Goal: Task Accomplishment & Management: Manage account settings

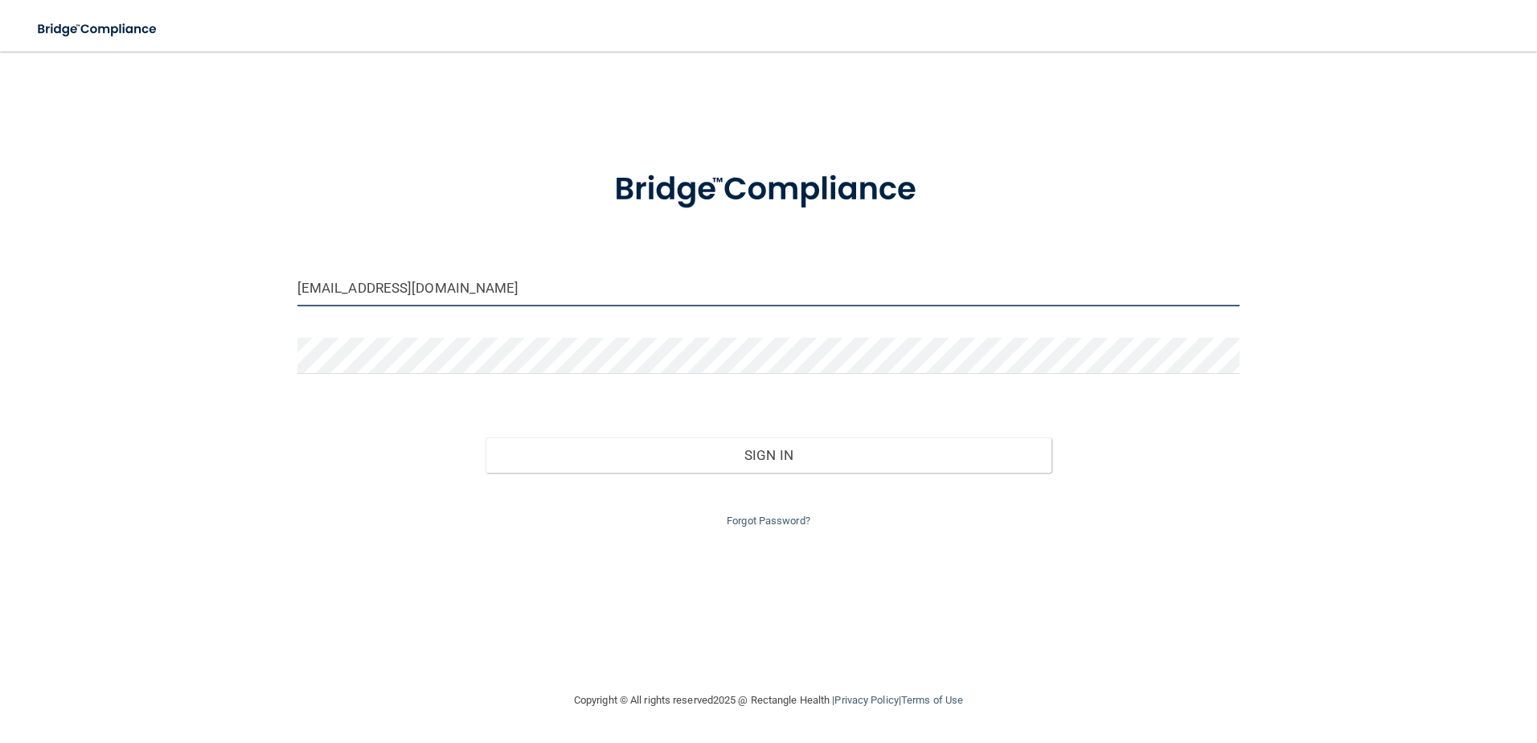
click at [49, 329] on div "[EMAIL_ADDRESS][DOMAIN_NAME] Invalid email/password. You don't have permission …" at bounding box center [768, 371] width 1473 height 607
type input "[EMAIL_ADDRESS][DOMAIN_NAME]"
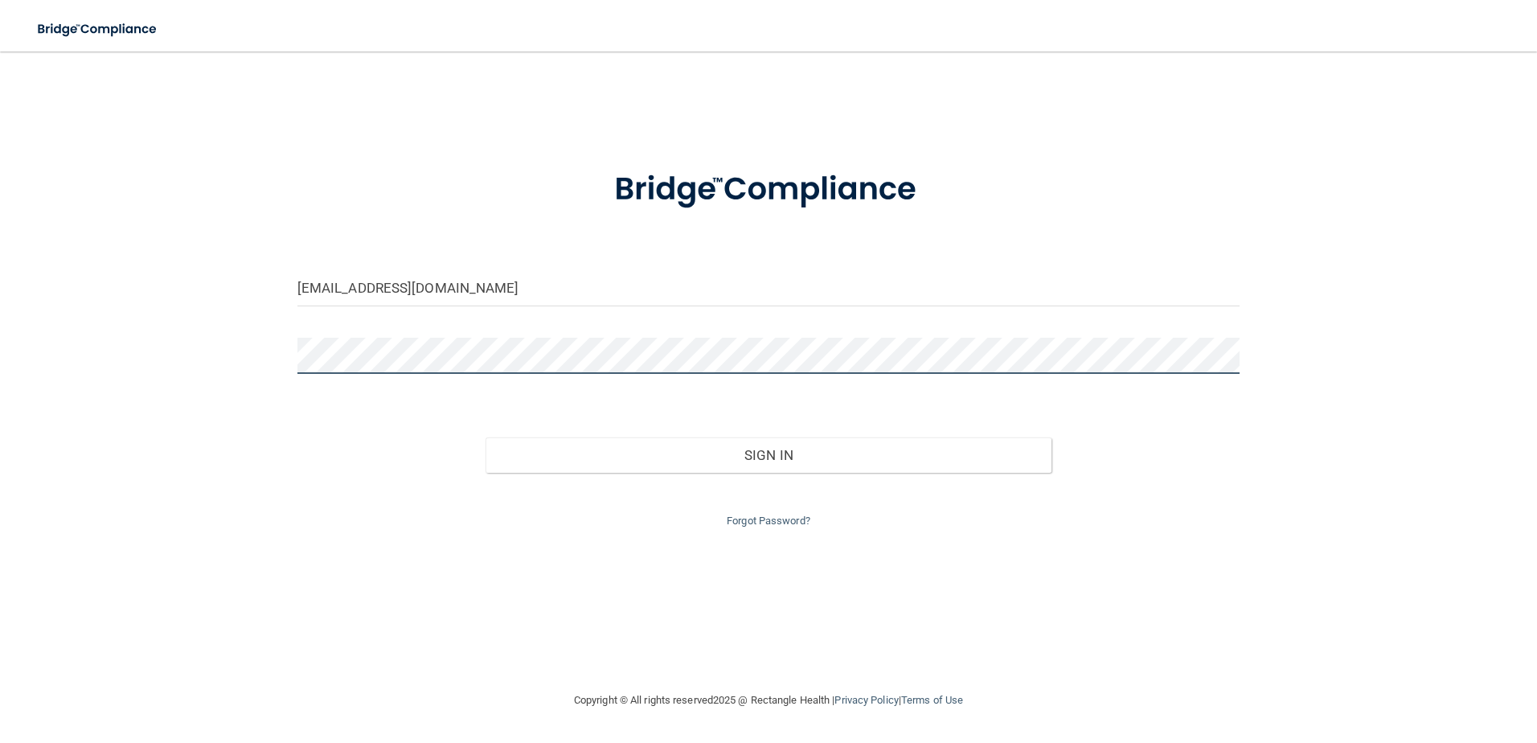
click at [486, 437] on button "Sign In" at bounding box center [769, 454] width 566 height 35
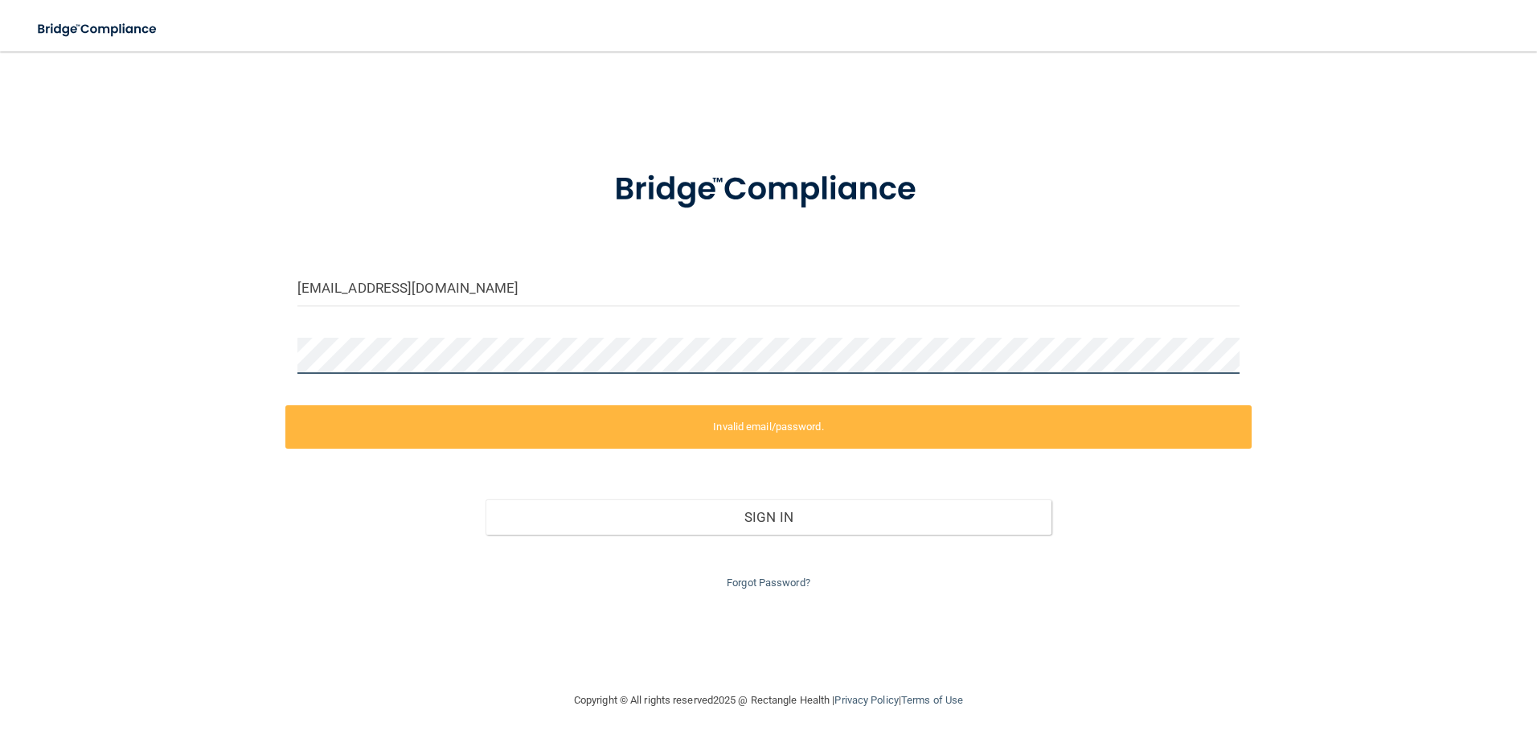
click at [262, 355] on div "[EMAIL_ADDRESS][DOMAIN_NAME] Invalid email/password. You don't have permission …" at bounding box center [768, 371] width 1473 height 607
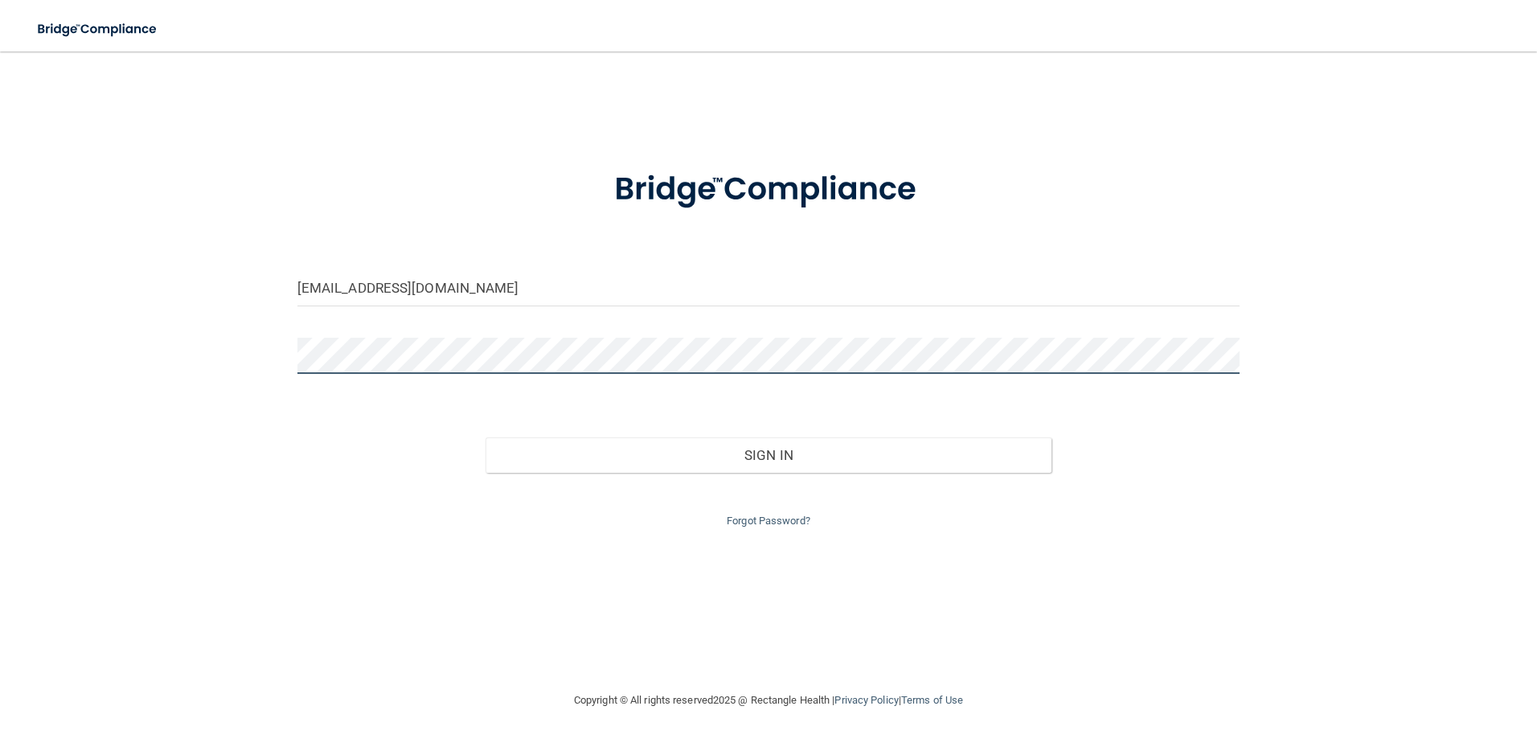
click at [486, 437] on button "Sign In" at bounding box center [769, 454] width 566 height 35
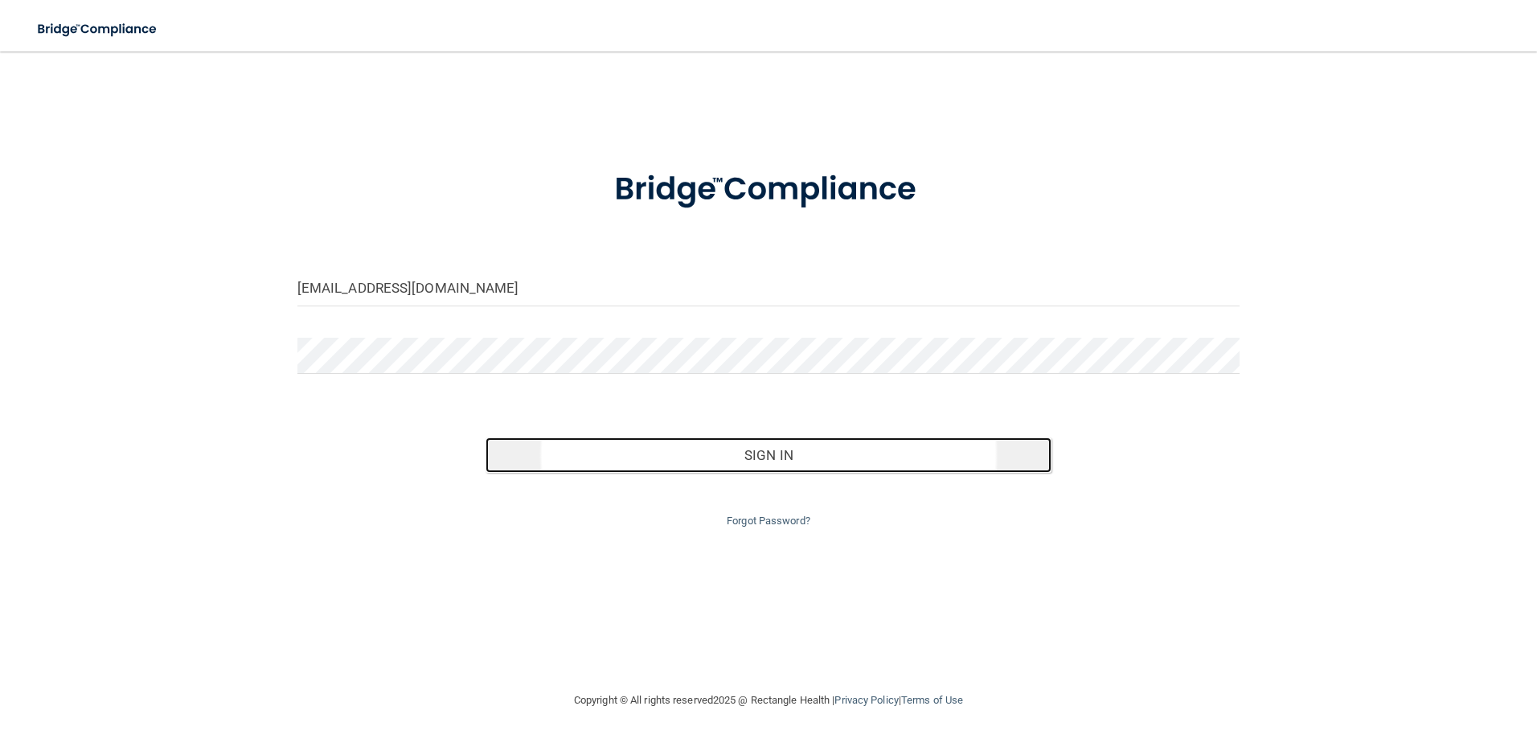
click at [773, 459] on button "Sign In" at bounding box center [769, 454] width 566 height 35
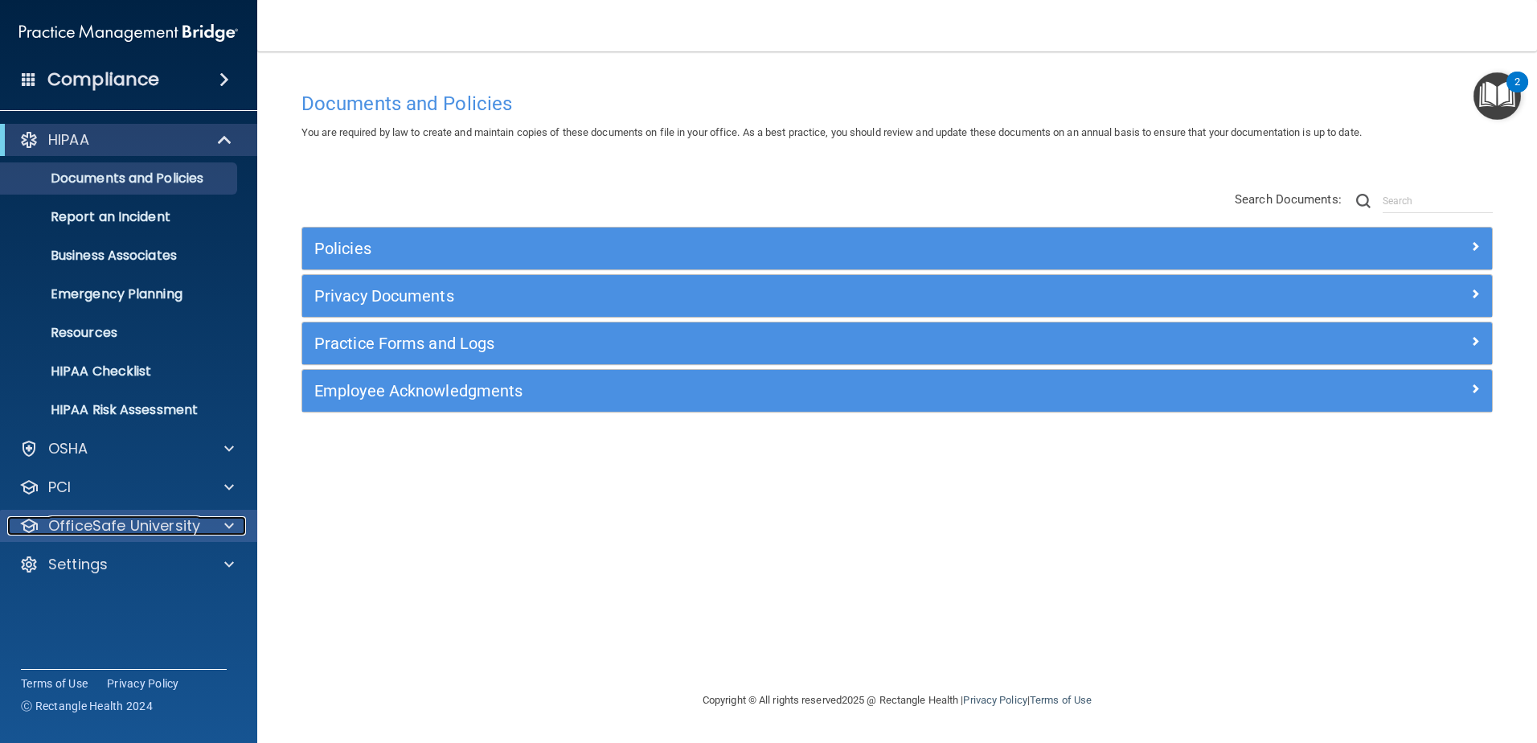
drag, startPoint x: 738, startPoint y: 14, endPoint x: 186, endPoint y: 526, distance: 753.2
click at [186, 526] on p "OfficeSafe University" at bounding box center [124, 525] width 152 height 19
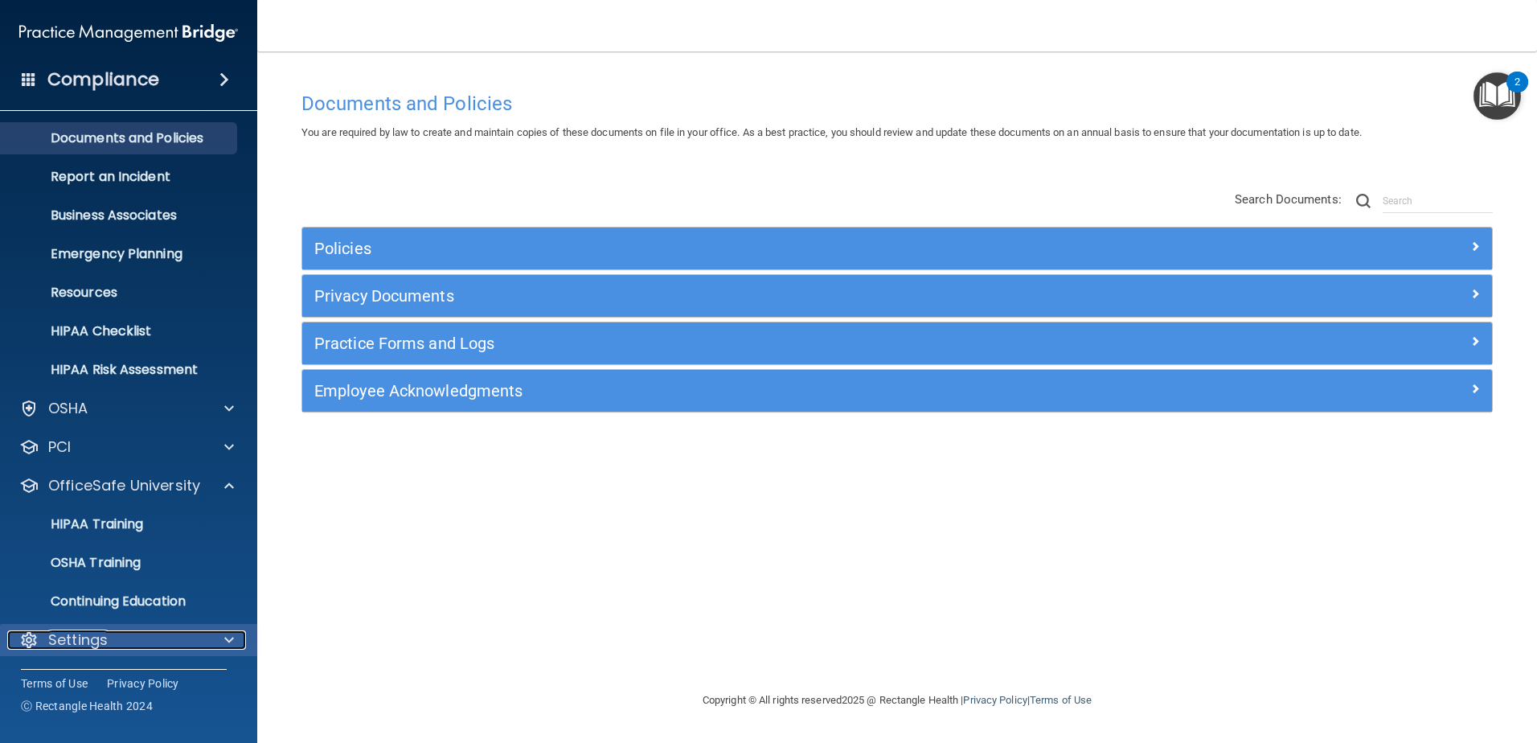
click at [120, 633] on div "Settings" at bounding box center [106, 639] width 199 height 19
click at [109, 642] on div "Settings" at bounding box center [106, 639] width 199 height 19
click at [131, 642] on div "Settings" at bounding box center [106, 639] width 199 height 19
click at [130, 642] on div "Settings" at bounding box center [106, 639] width 199 height 19
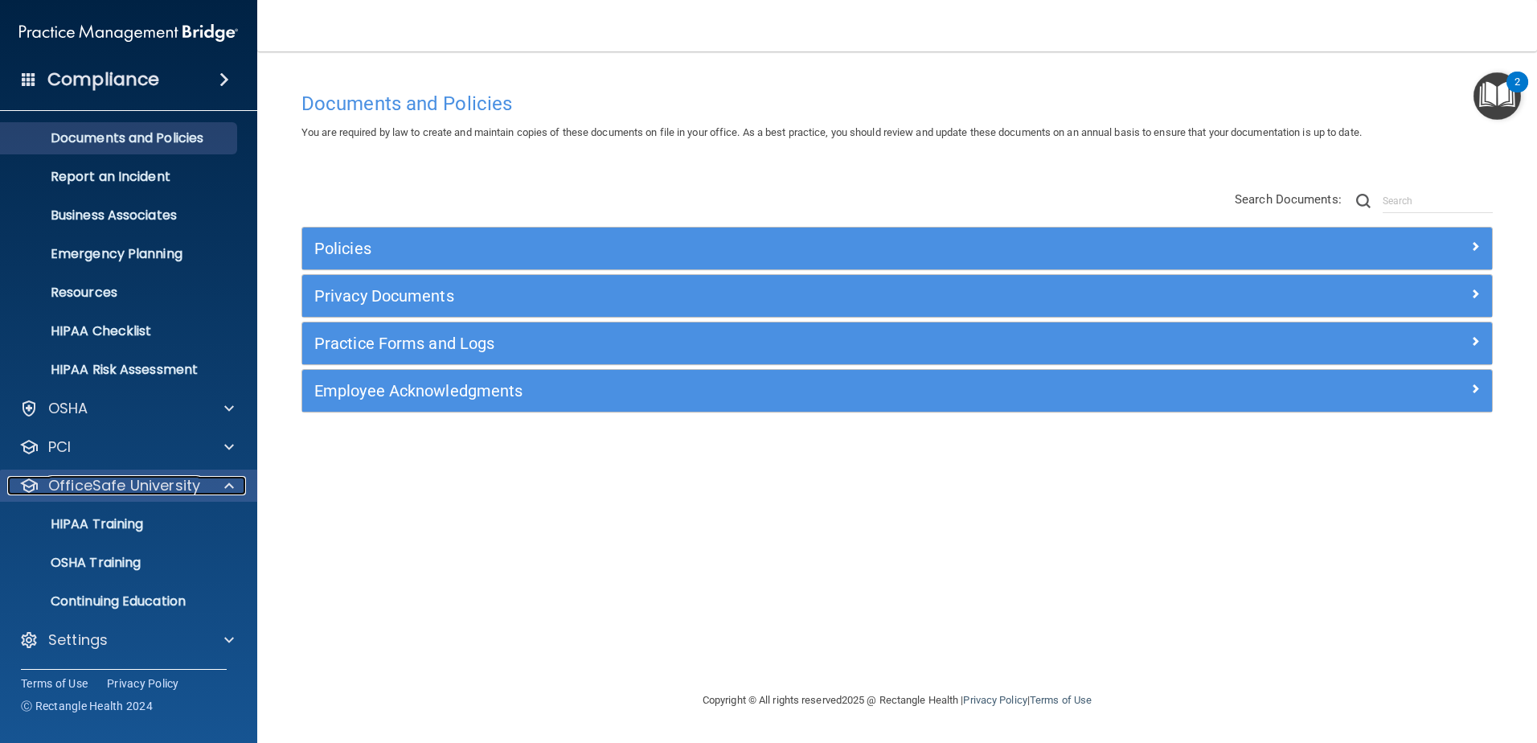
click at [221, 488] on div at bounding box center [227, 485] width 40 height 19
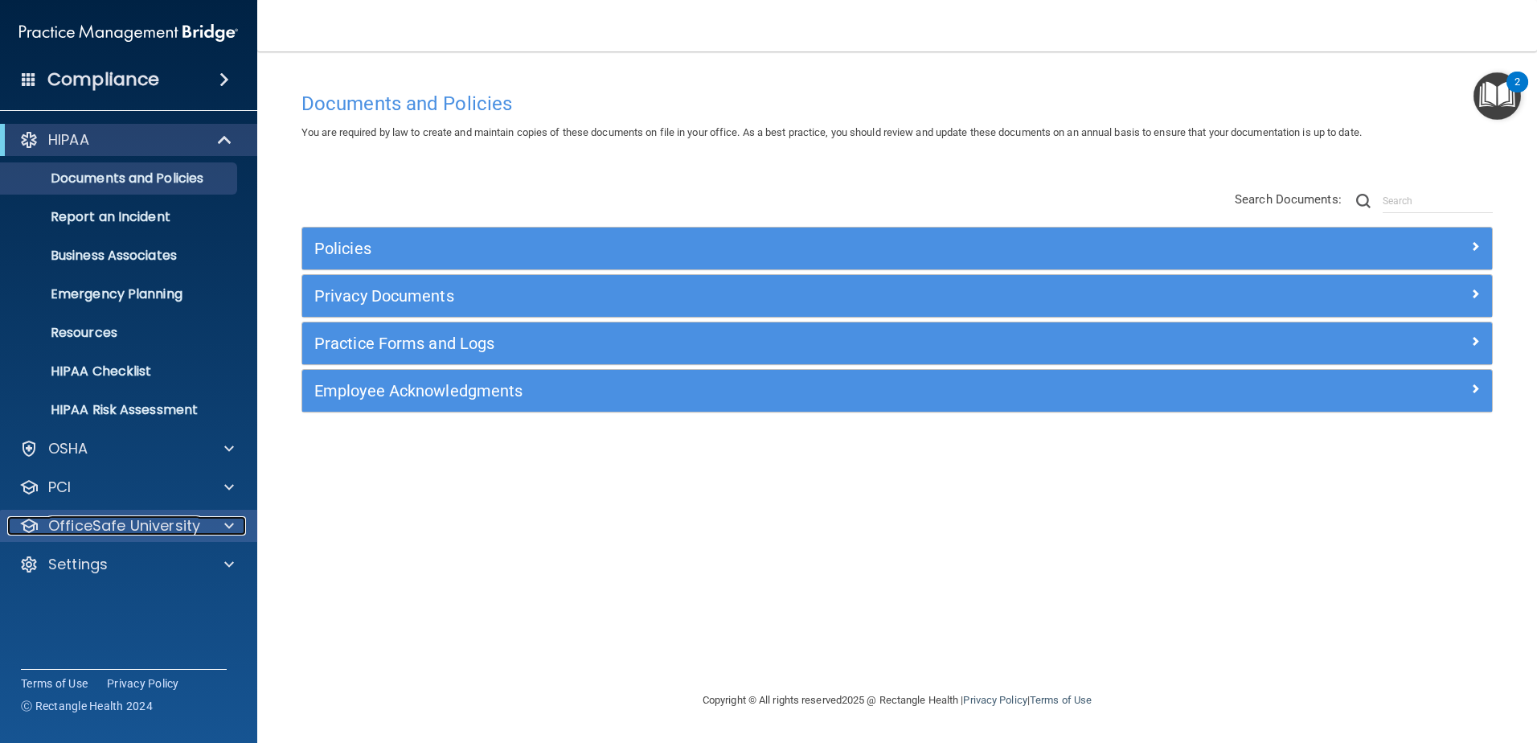
scroll to position [0, 0]
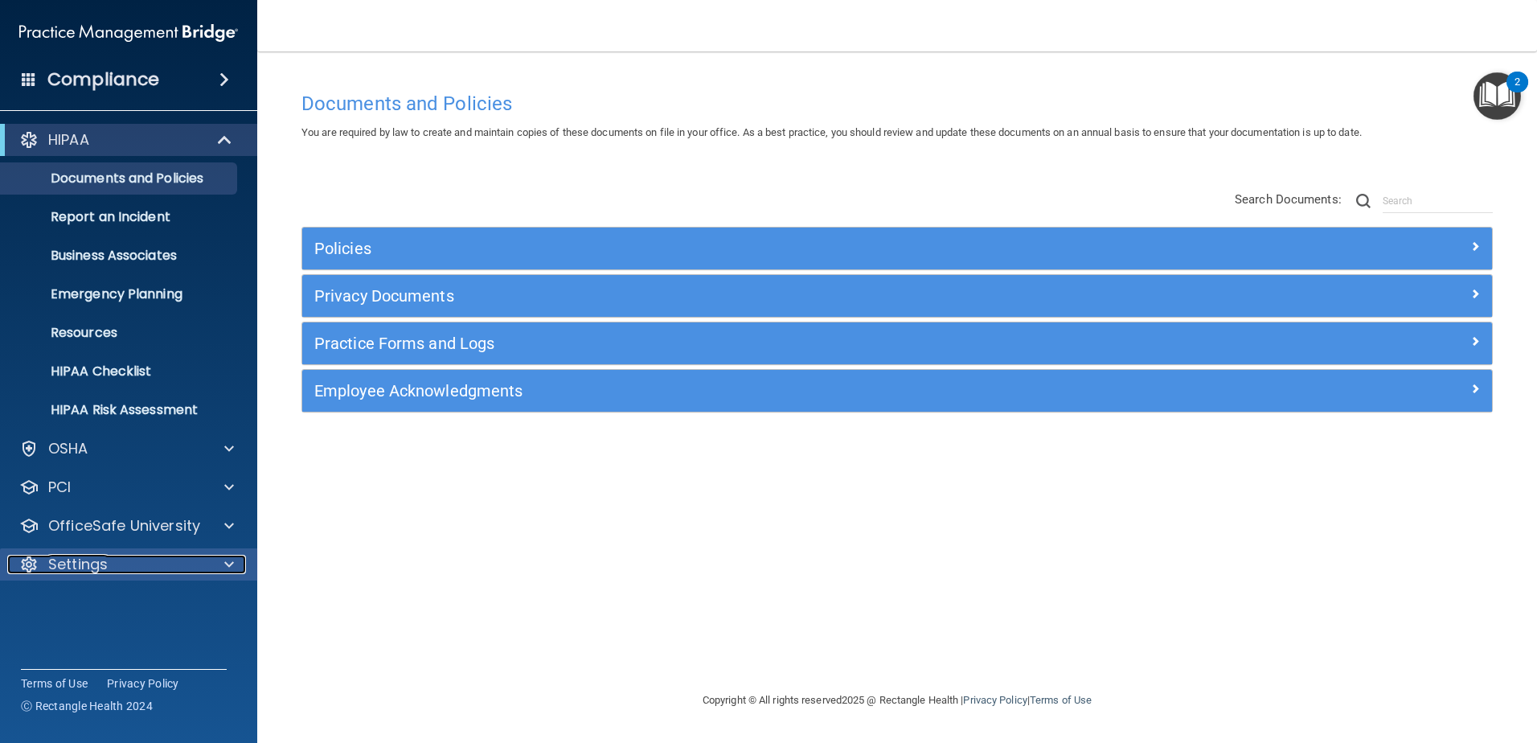
click at [141, 564] on div "Settings" at bounding box center [106, 564] width 199 height 19
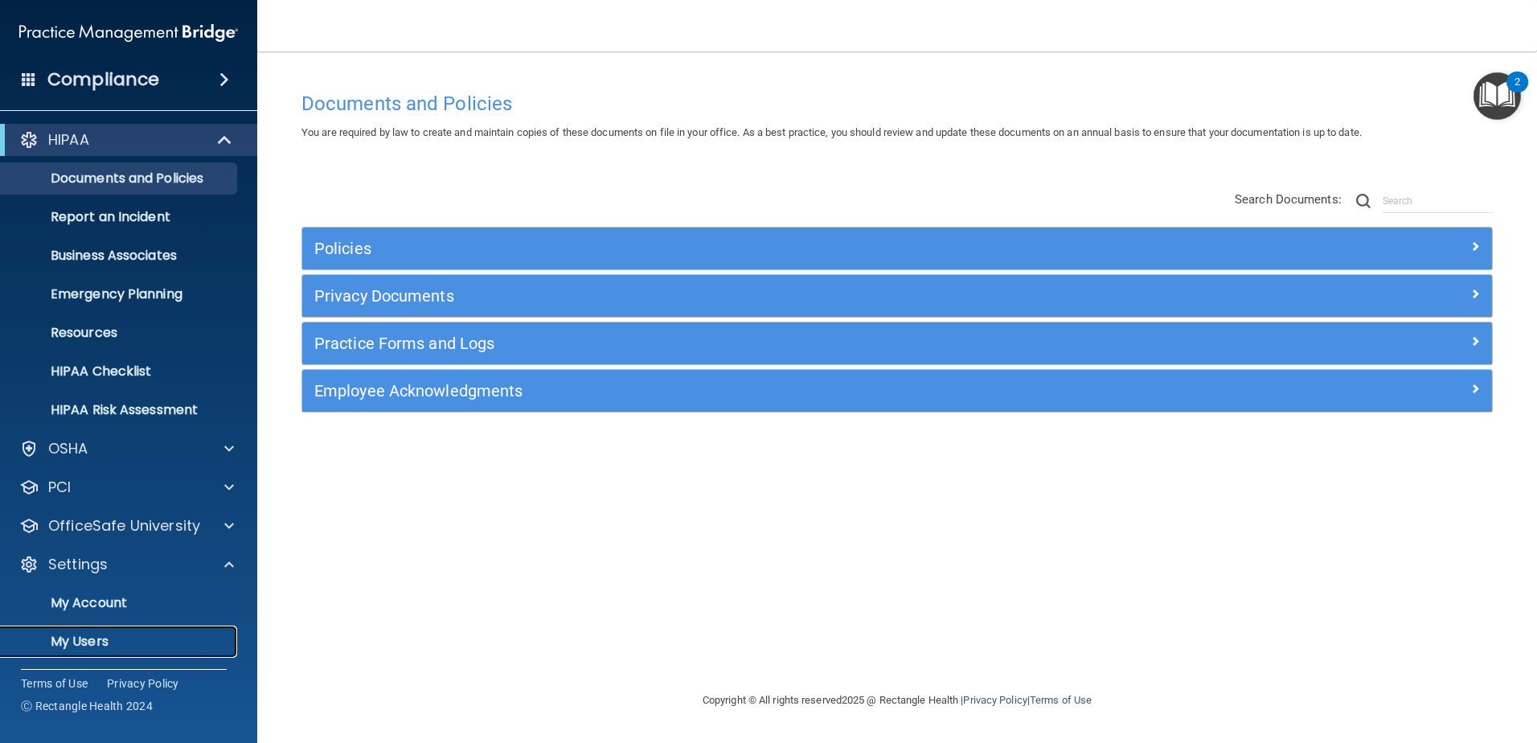
click at [88, 643] on p "My Users" at bounding box center [119, 641] width 219 height 16
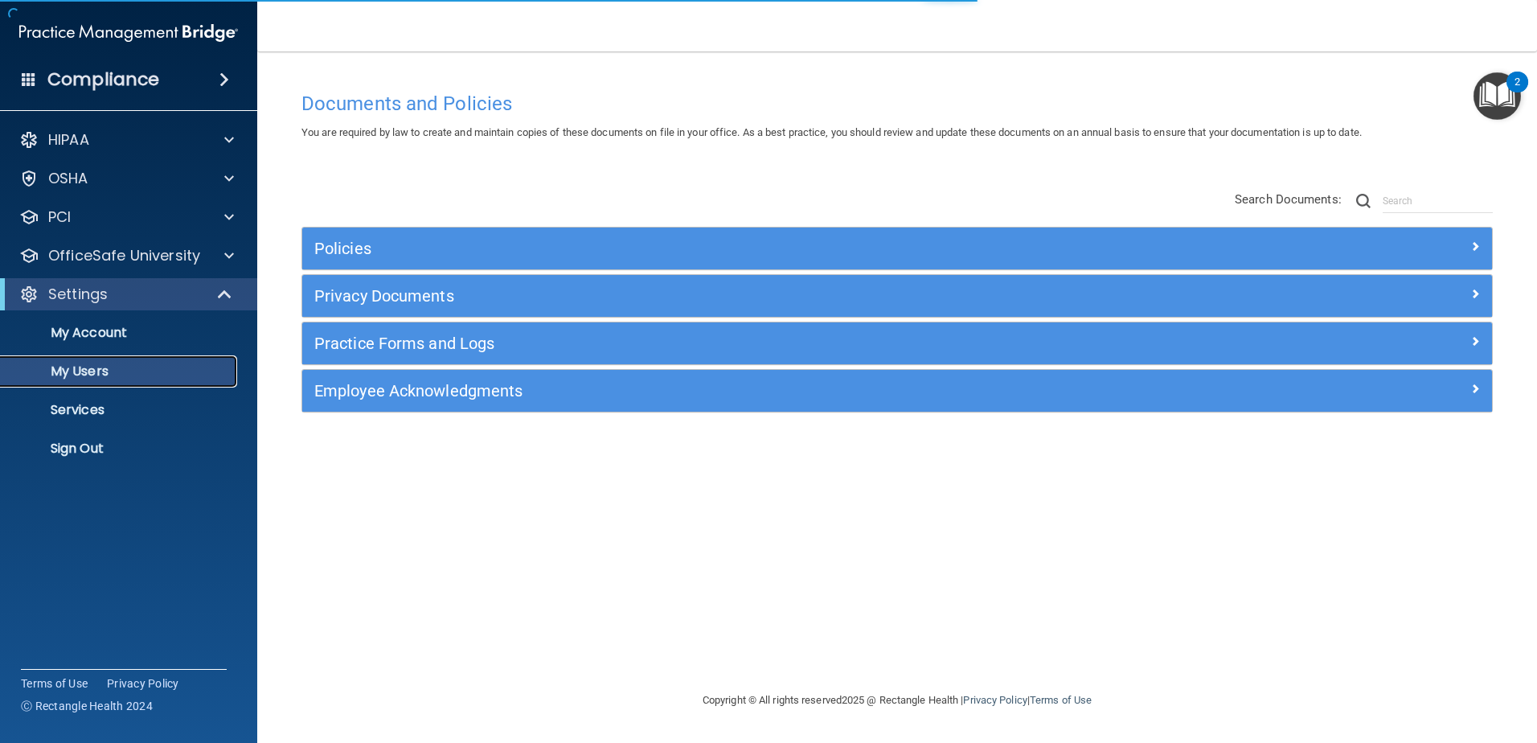
click at [90, 374] on p "My Users" at bounding box center [119, 371] width 219 height 16
select select "20"
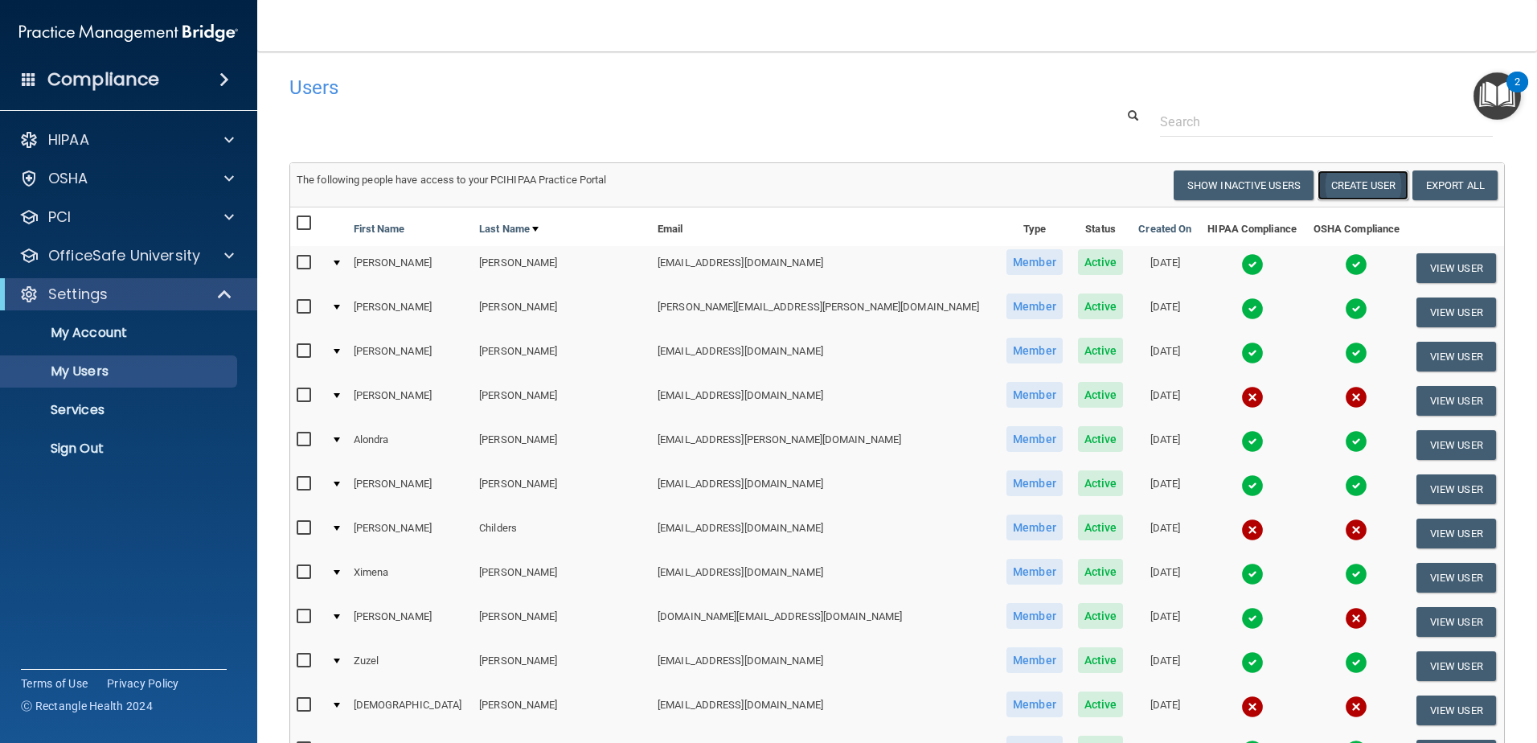
click at [1355, 190] on button "Create User" at bounding box center [1363, 185] width 91 height 30
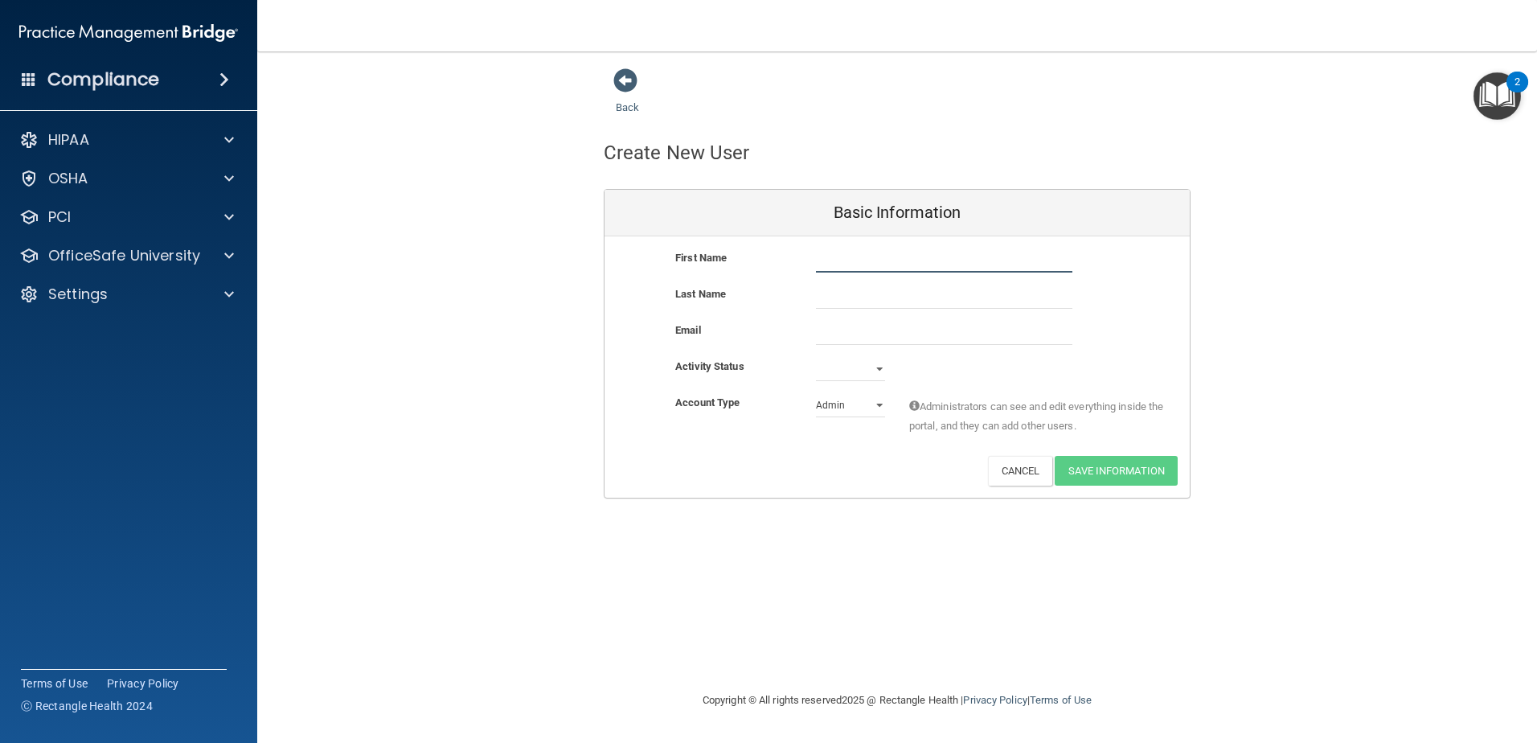
click at [1045, 261] on input "text" at bounding box center [944, 260] width 256 height 24
type input "[PERSON_NAME]"
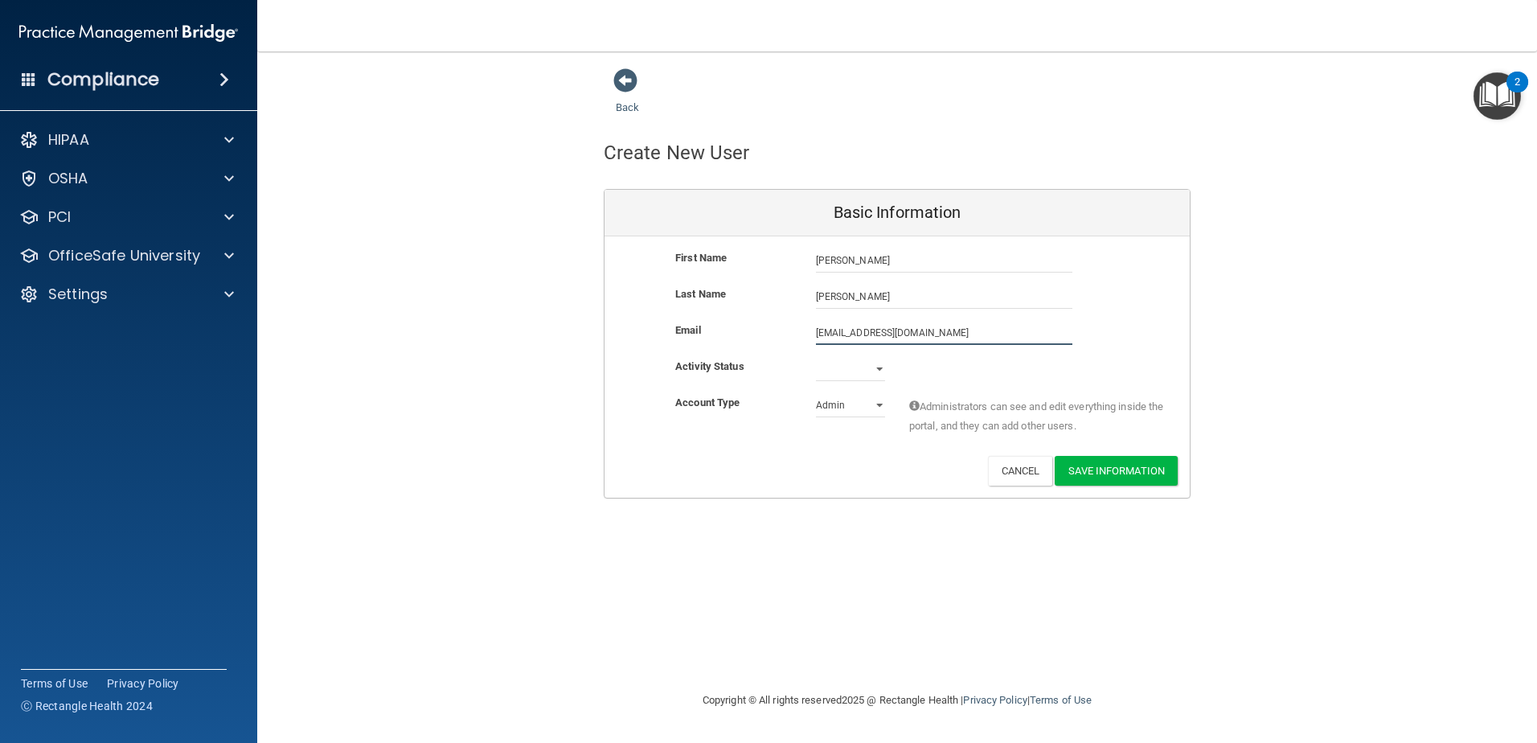
type input "[EMAIL_ADDRESS][DOMAIN_NAME]"
click at [880, 371] on select "Active Inactive" at bounding box center [850, 372] width 69 height 24
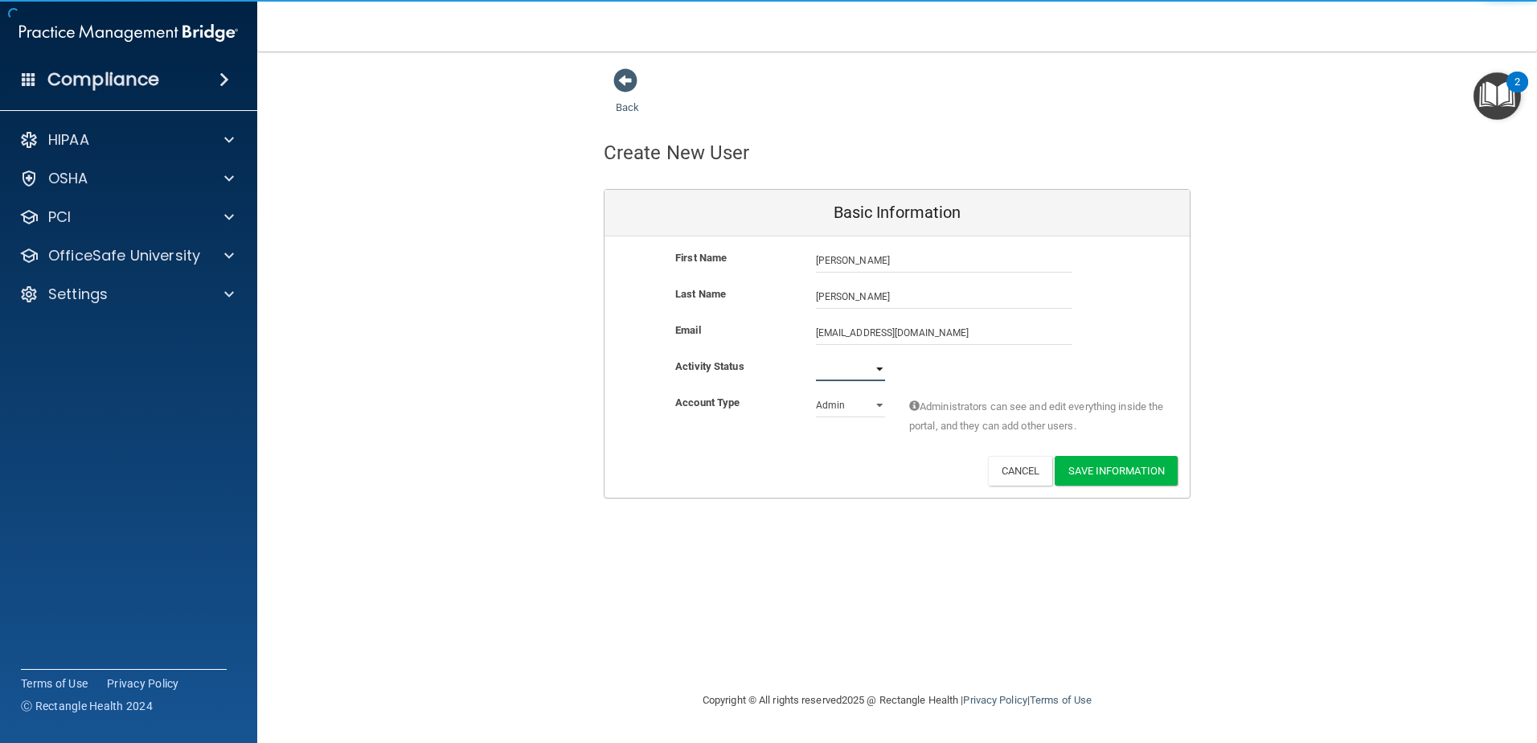
select select "active"
click at [816, 357] on select "Active Inactive" at bounding box center [850, 369] width 69 height 24
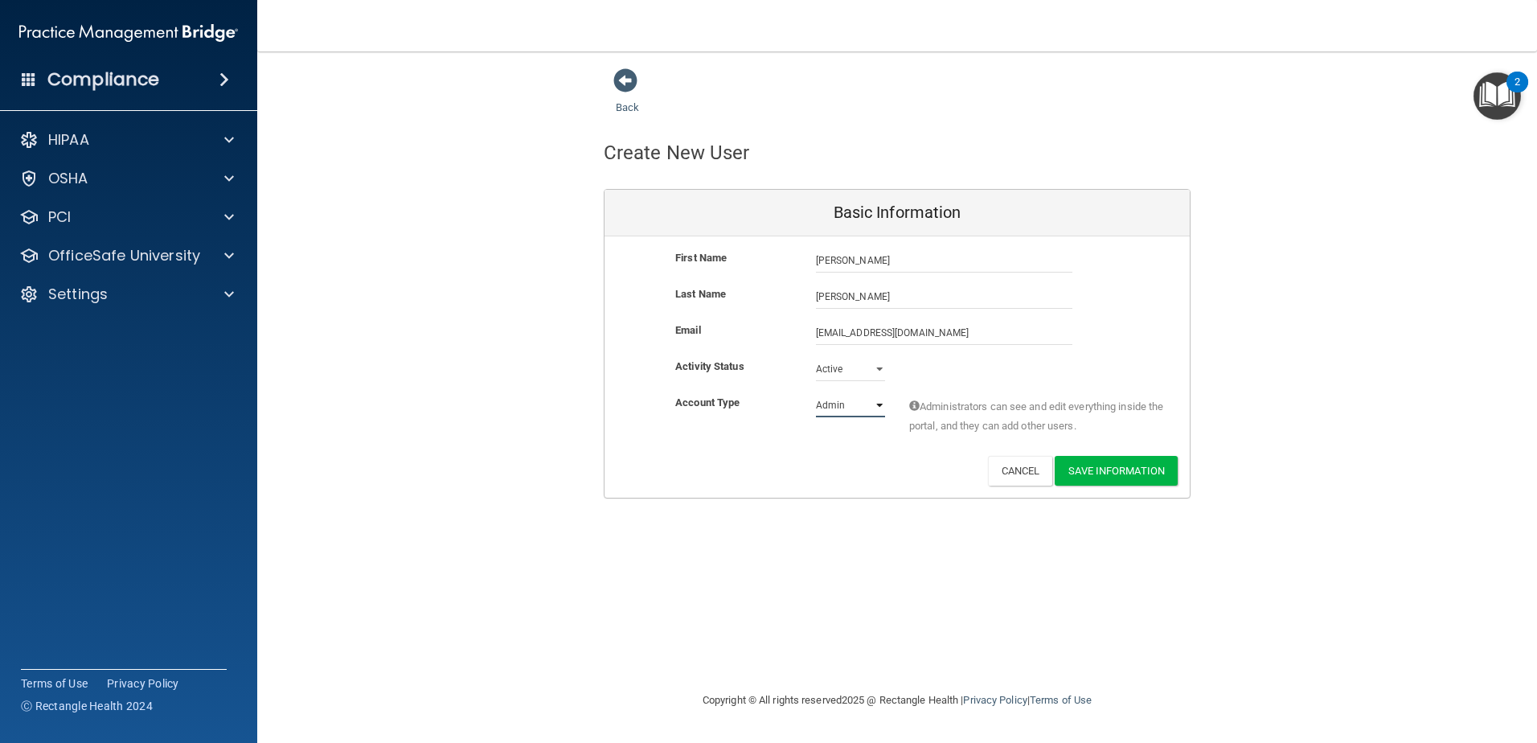
click at [852, 406] on select "Admin Member" at bounding box center [850, 405] width 69 height 24
select select "practice_member"
click at [816, 393] on select "Admin Member" at bounding box center [850, 405] width 69 height 24
click at [857, 466] on div "Deactivate Reset Password Edit Cancel Save Information" at bounding box center [897, 471] width 585 height 30
click at [1126, 475] on button "Save Information" at bounding box center [1116, 471] width 123 height 30
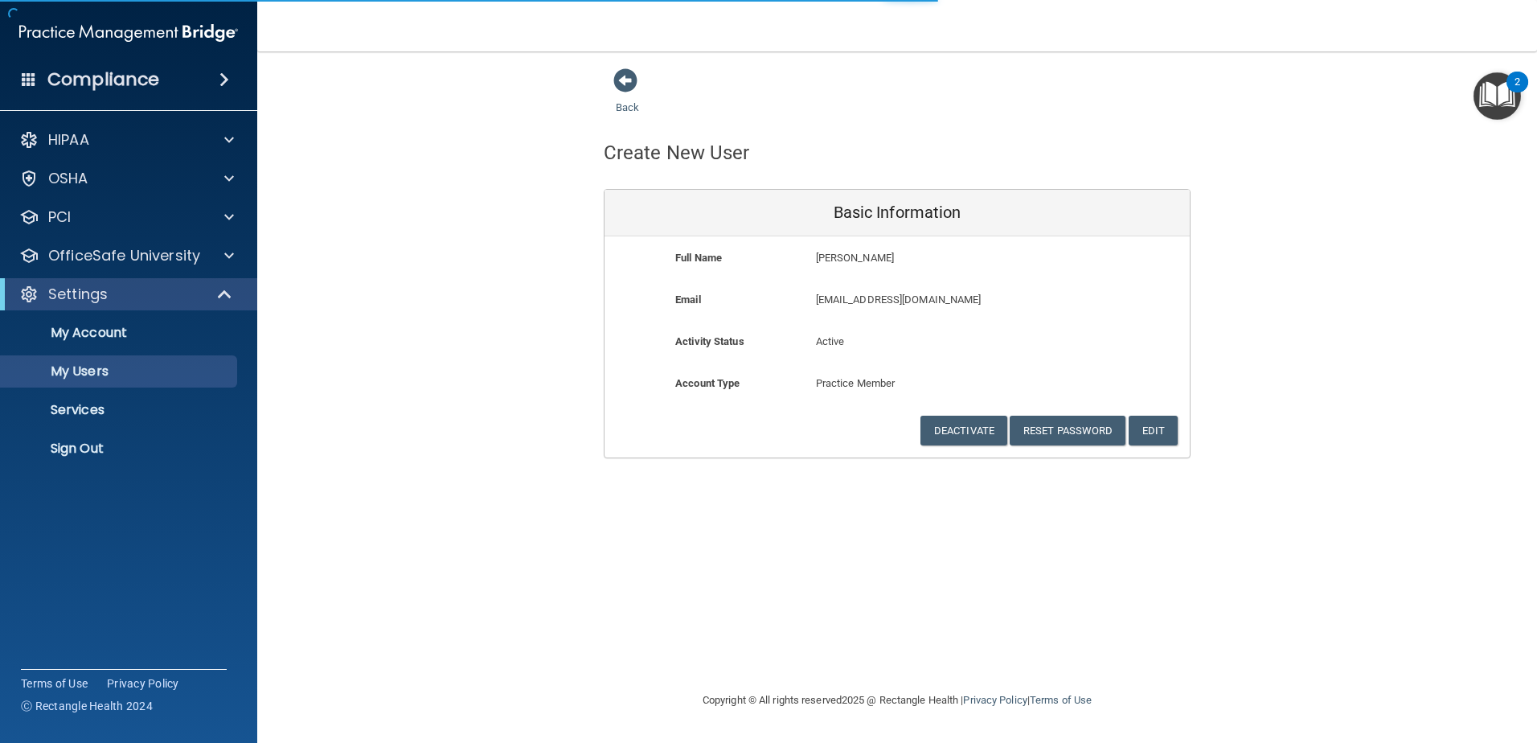
select select "20"
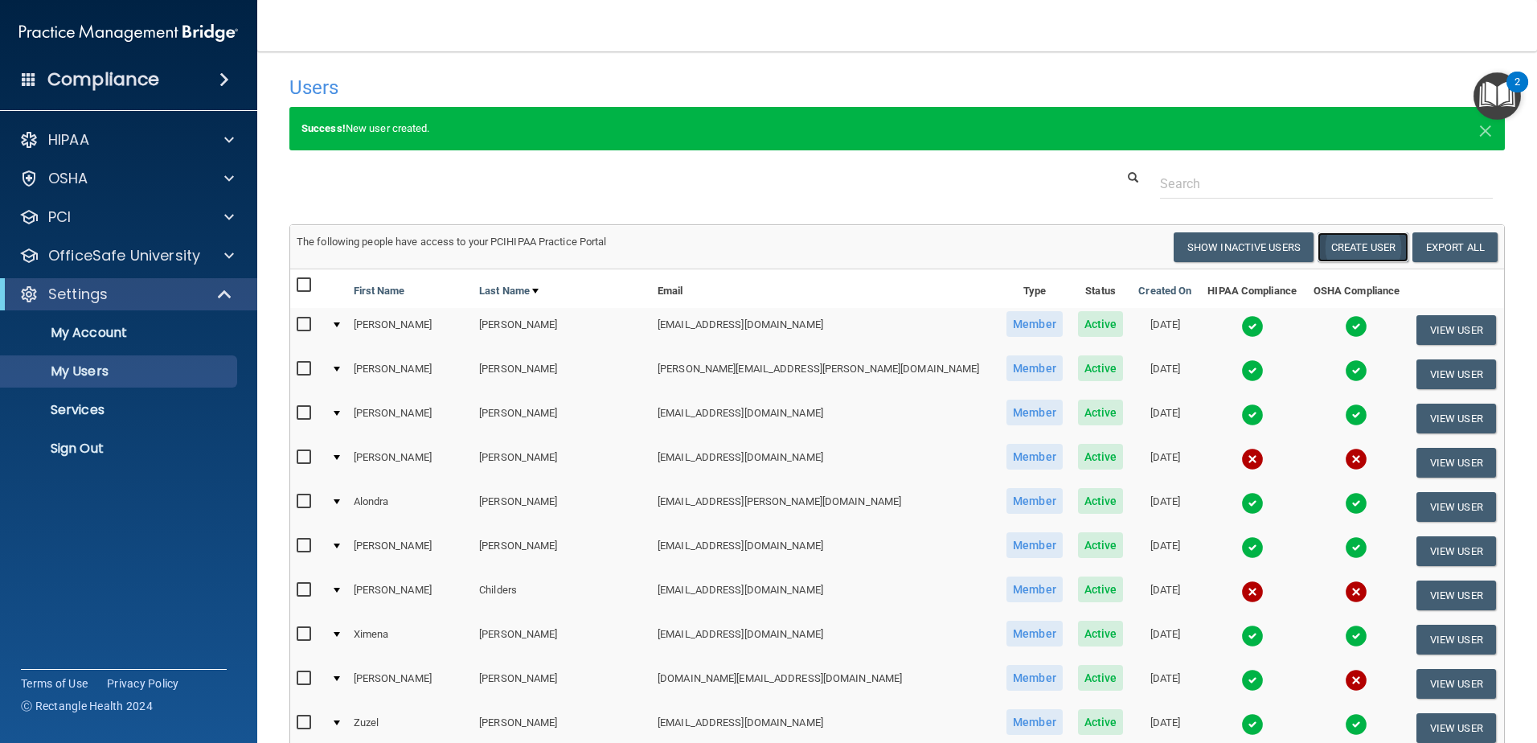
click at [1363, 244] on button "Create User" at bounding box center [1363, 247] width 91 height 30
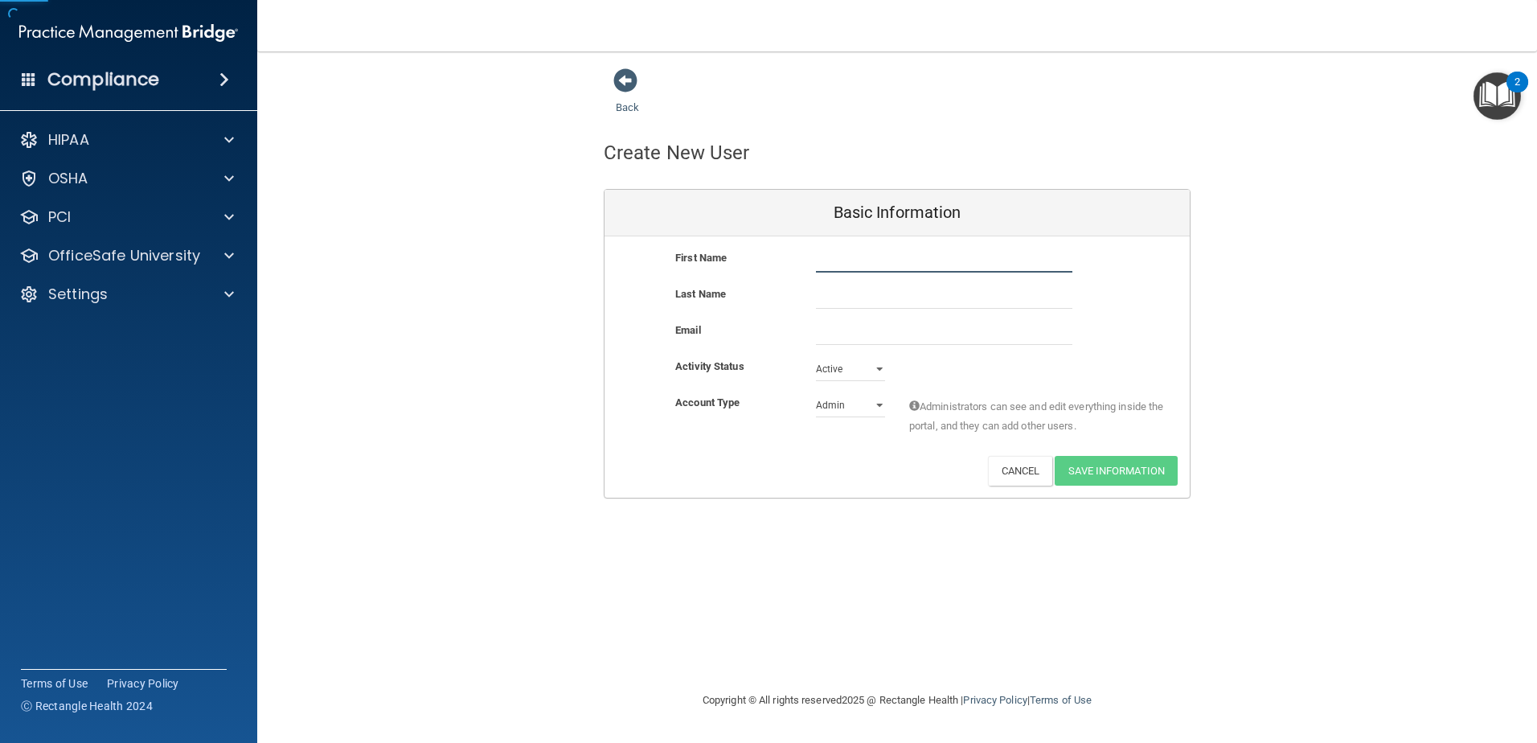
click at [995, 264] on input "text" at bounding box center [944, 260] width 256 height 24
type input "Alondra"
type input "[PERSON_NAME]"
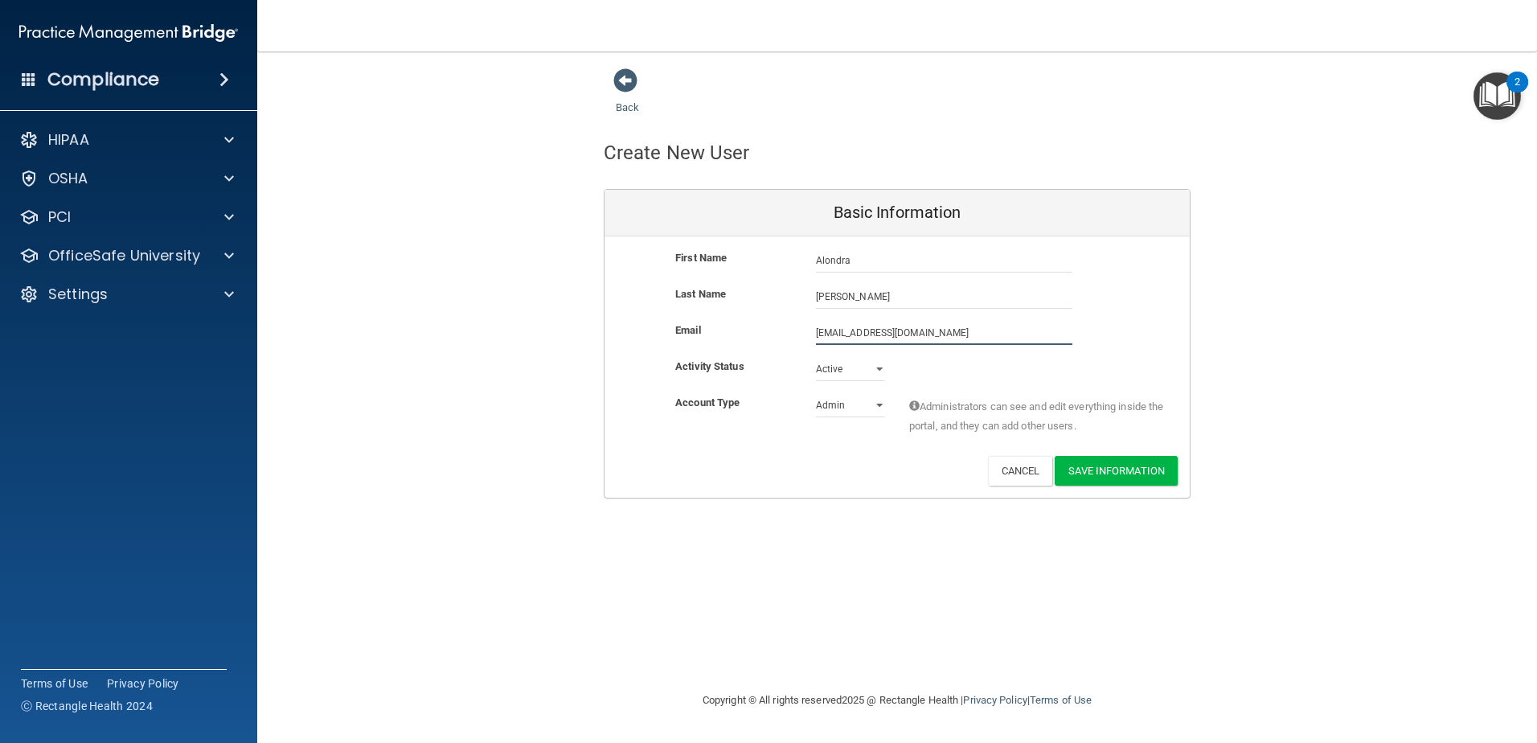
type input "[EMAIL_ADDRESS][DOMAIN_NAME]"
click at [851, 400] on select "Admin Member" at bounding box center [850, 405] width 69 height 24
select select "practice_member"
click at [816, 393] on select "Admin Member" at bounding box center [850, 405] width 69 height 24
click at [1141, 358] on div "Activity Status Active Active Inactive" at bounding box center [897, 369] width 585 height 24
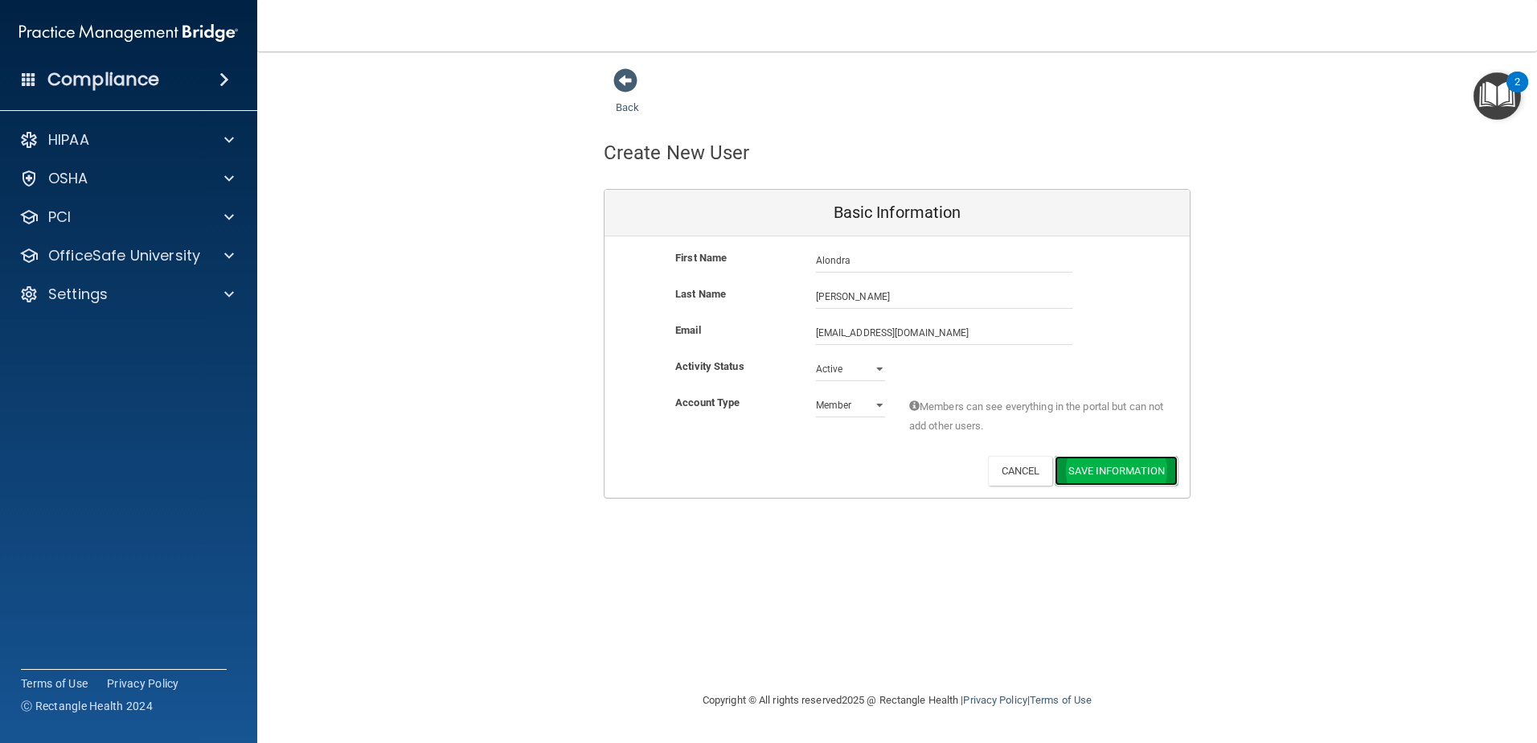
click at [1123, 471] on button "Save Information" at bounding box center [1116, 471] width 123 height 30
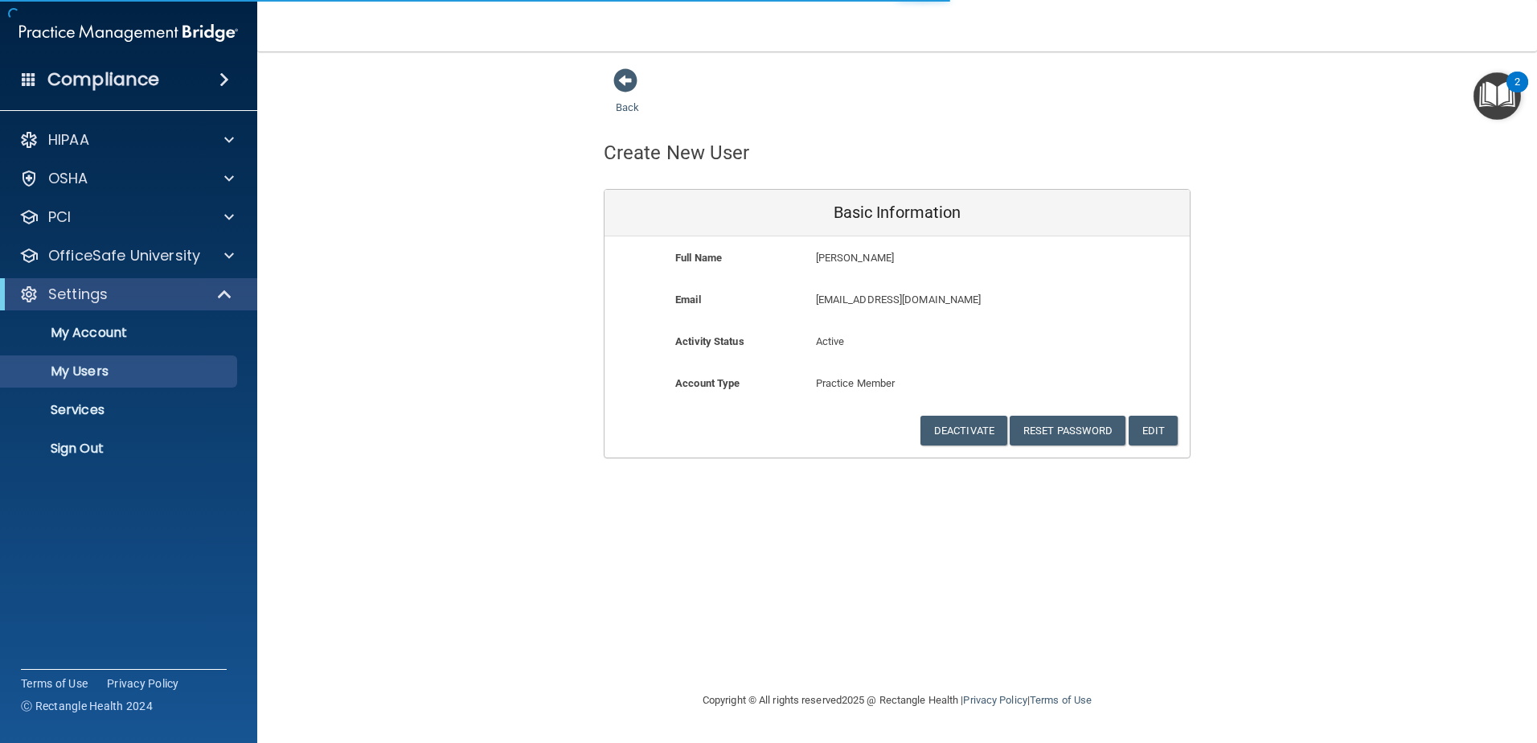
select select "20"
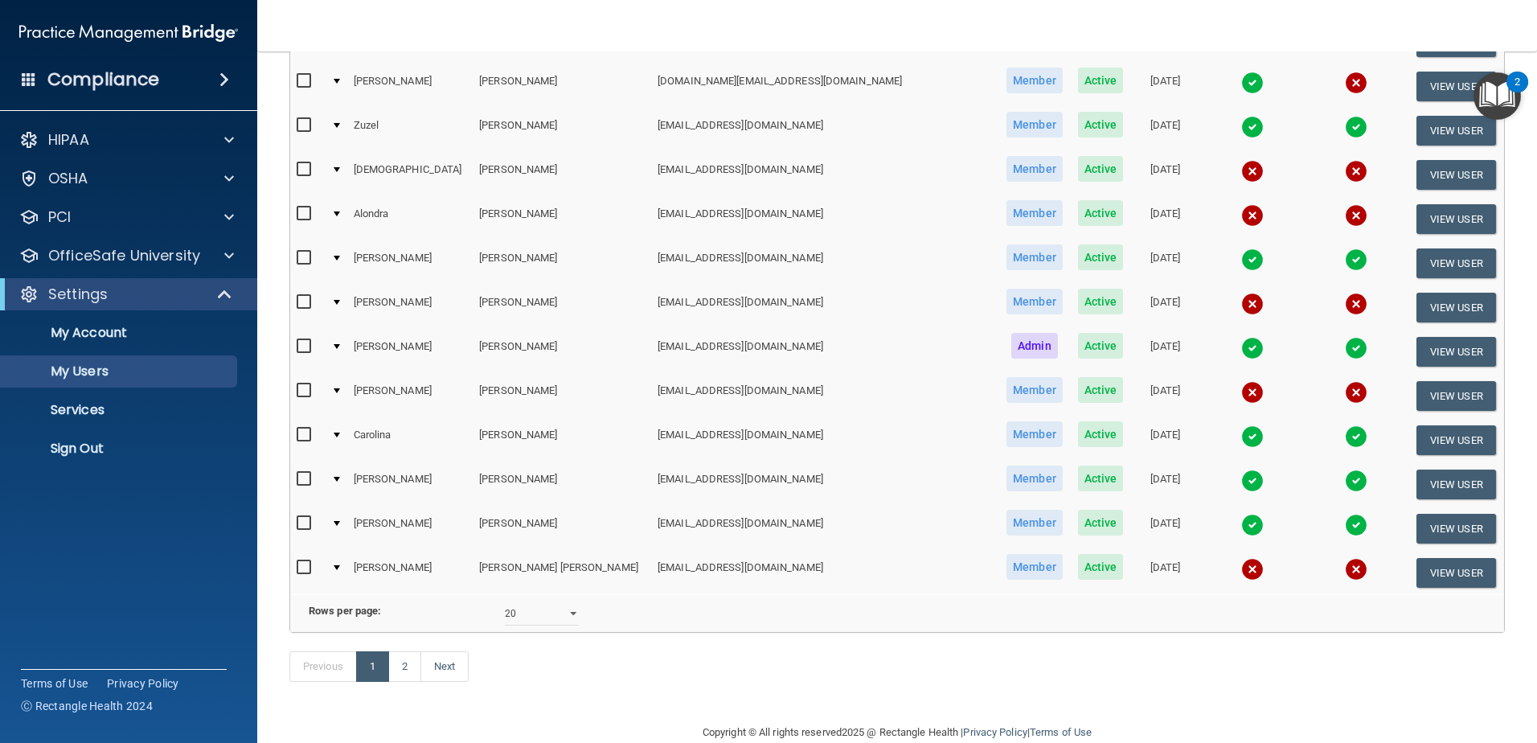
scroll to position [569, 0]
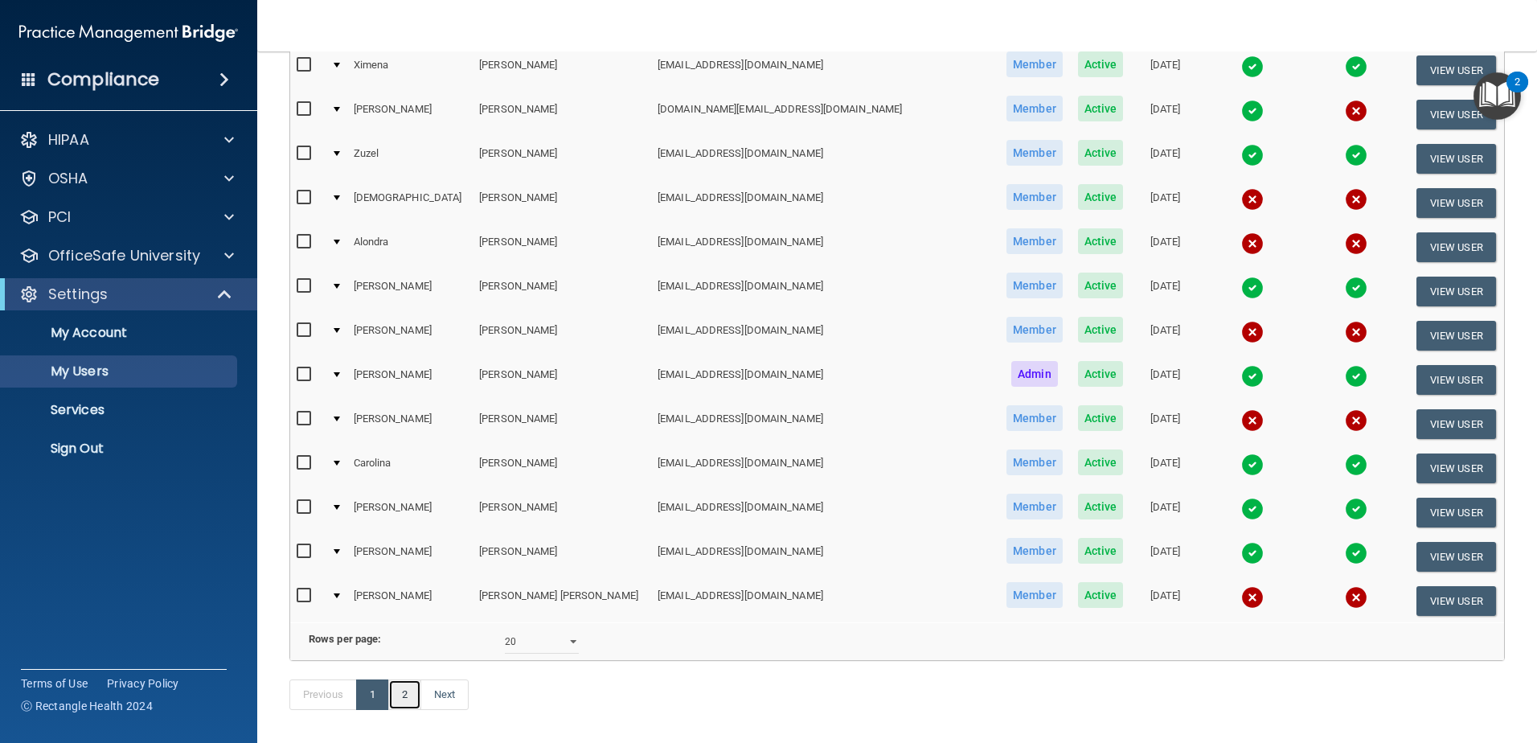
click at [407, 710] on link "2" at bounding box center [404, 694] width 33 height 31
select select "20"
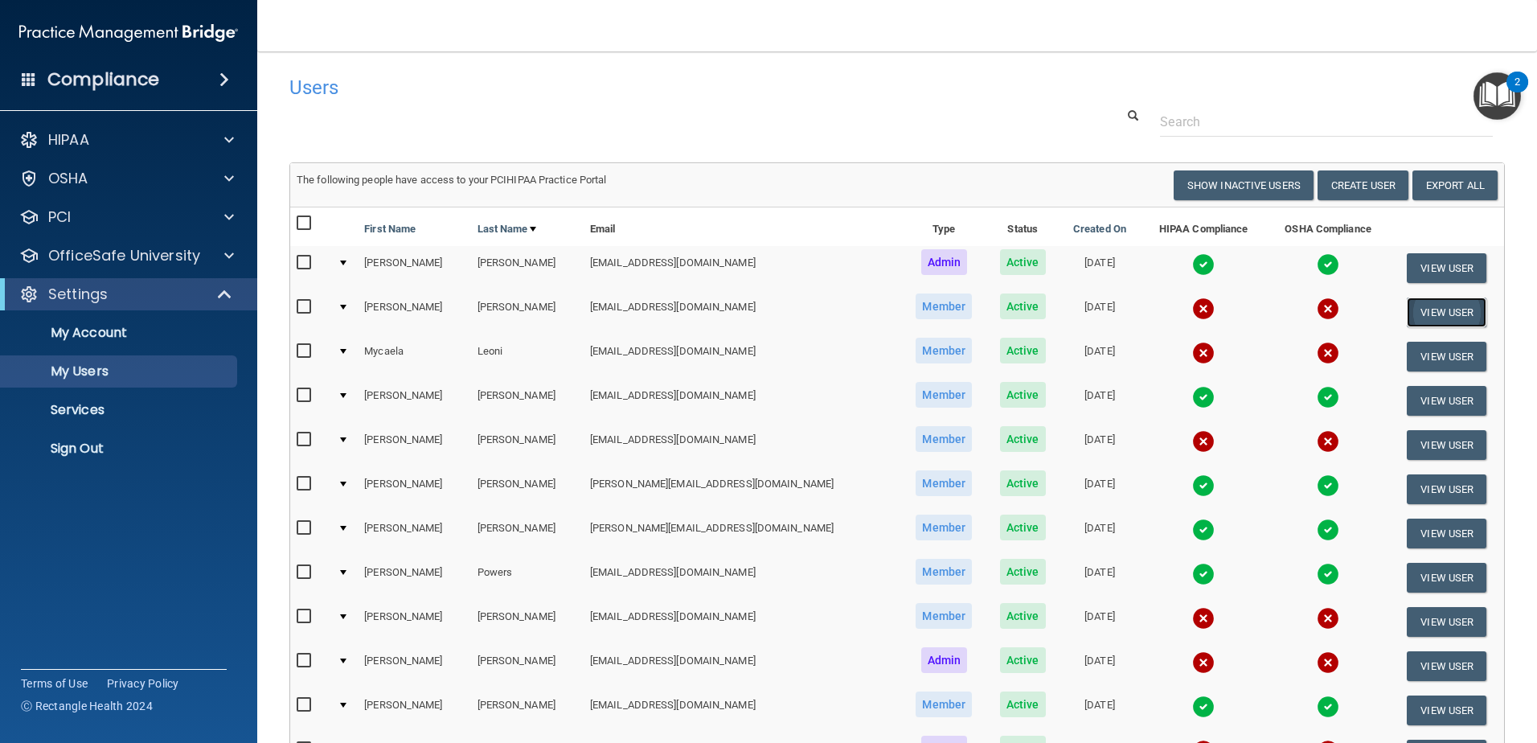
click at [1407, 309] on button "View User" at bounding box center [1447, 312] width 80 height 30
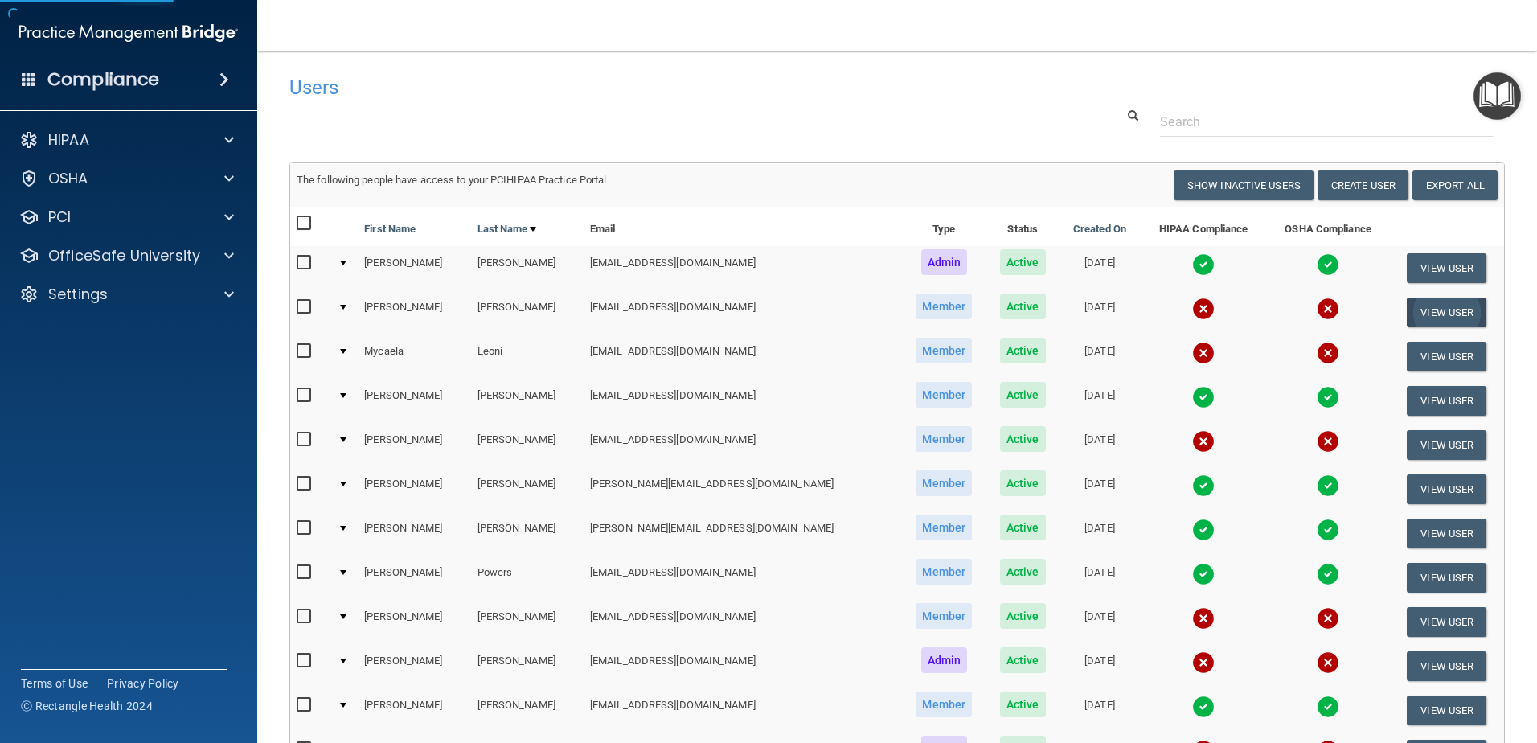
select select "practice_member"
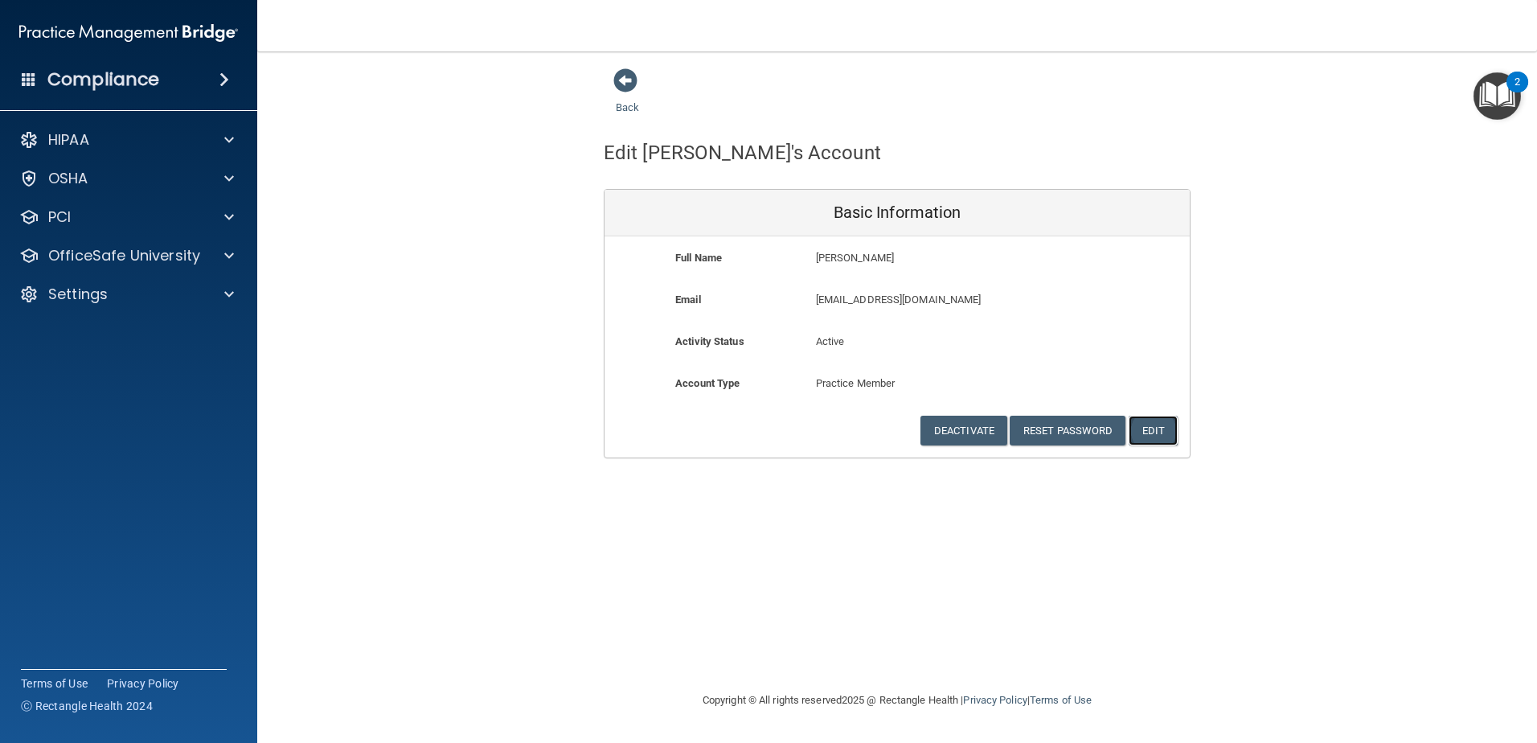
click at [1156, 437] on button "Edit" at bounding box center [1153, 431] width 49 height 30
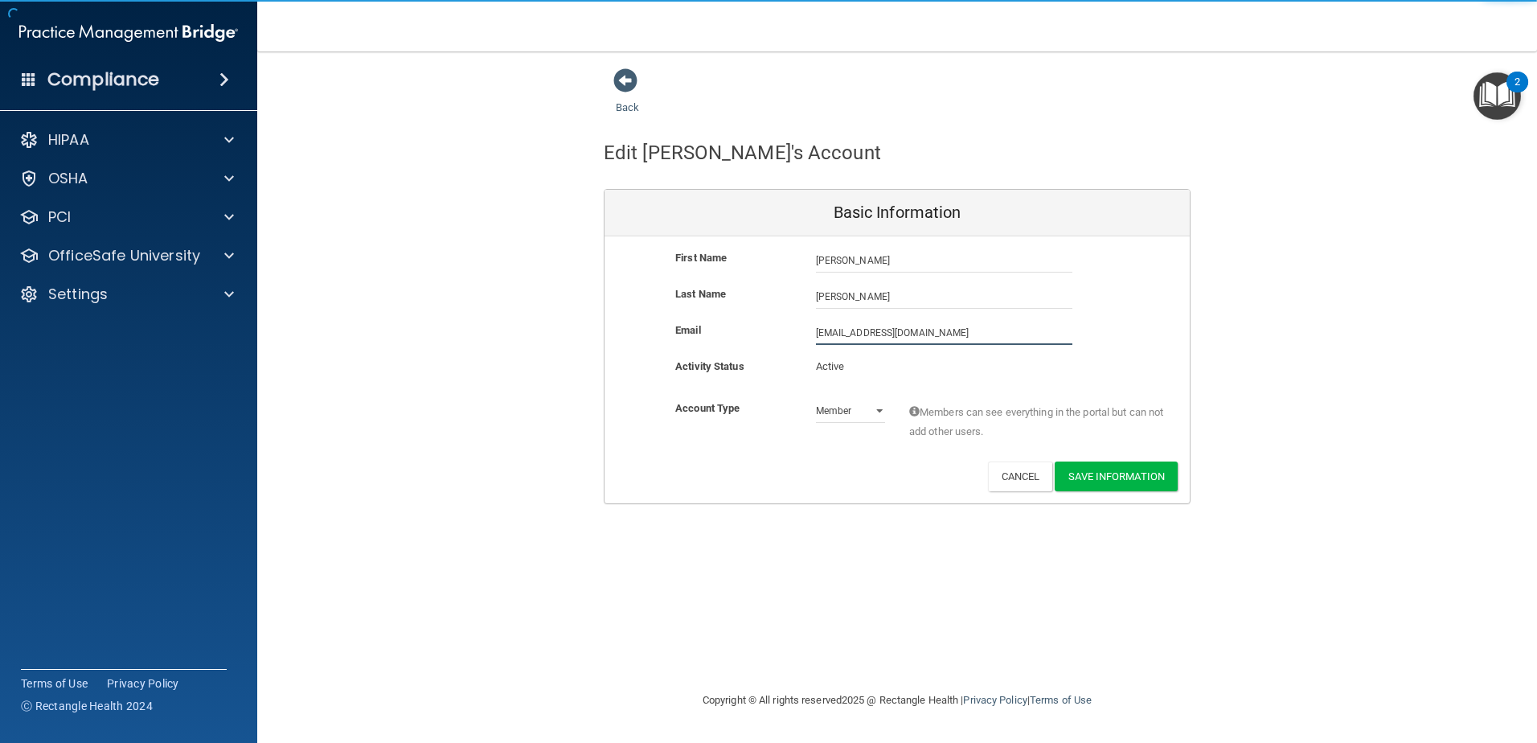
click at [839, 329] on input "[EMAIL_ADDRESS][DOMAIN_NAME]" at bounding box center [944, 333] width 256 height 24
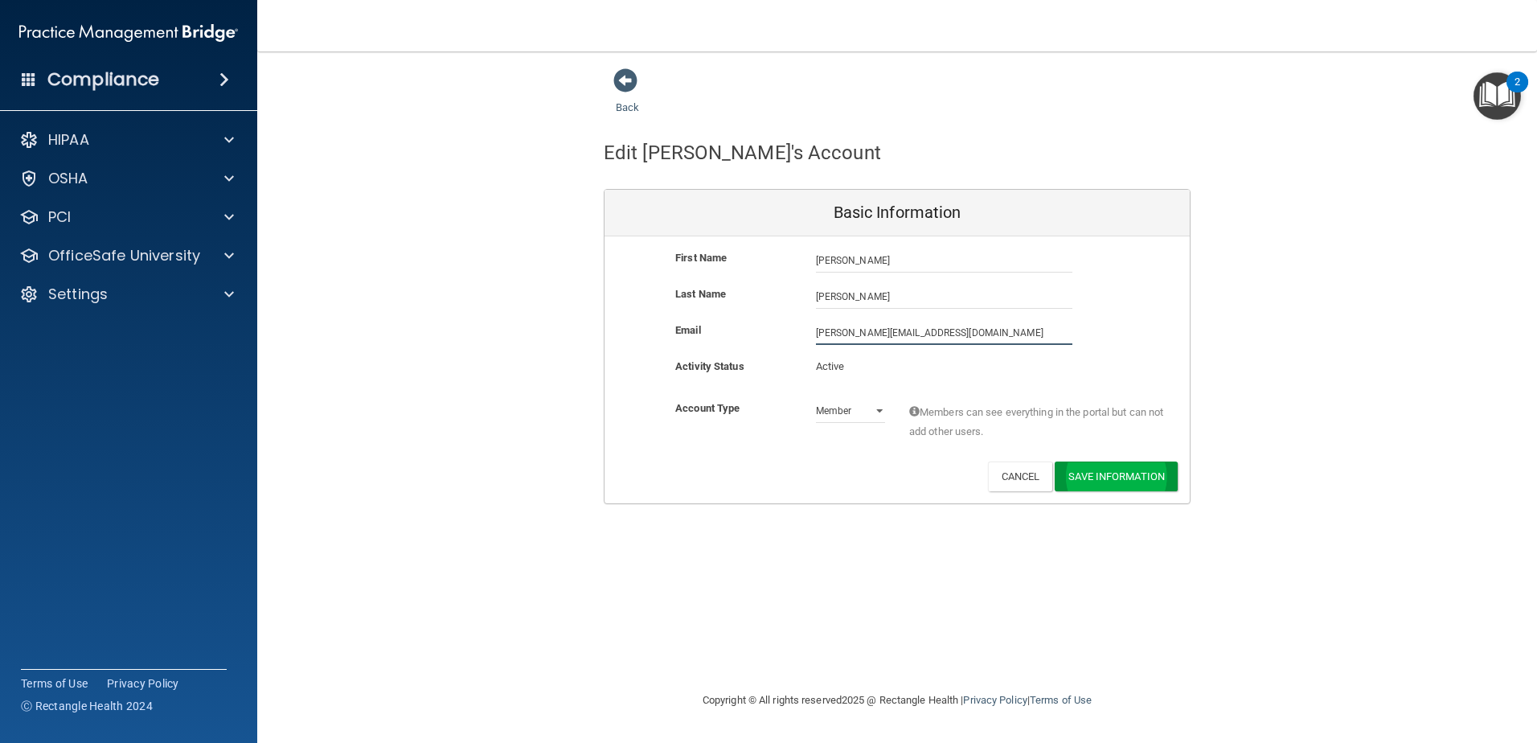
type input "[PERSON_NAME][EMAIL_ADDRESS][DOMAIN_NAME]"
click at [1148, 483] on button "Save Information" at bounding box center [1116, 480] width 123 height 30
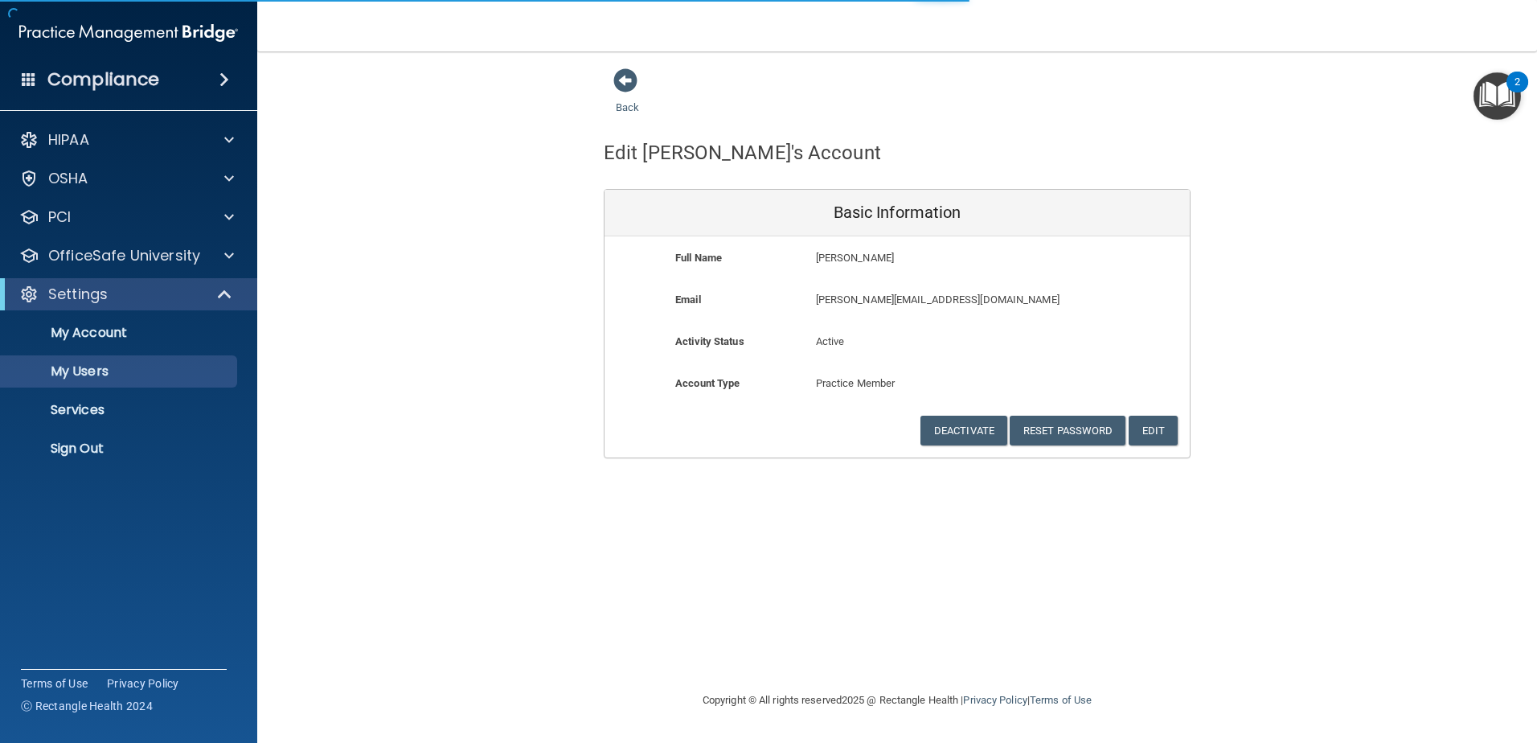
select select "20"
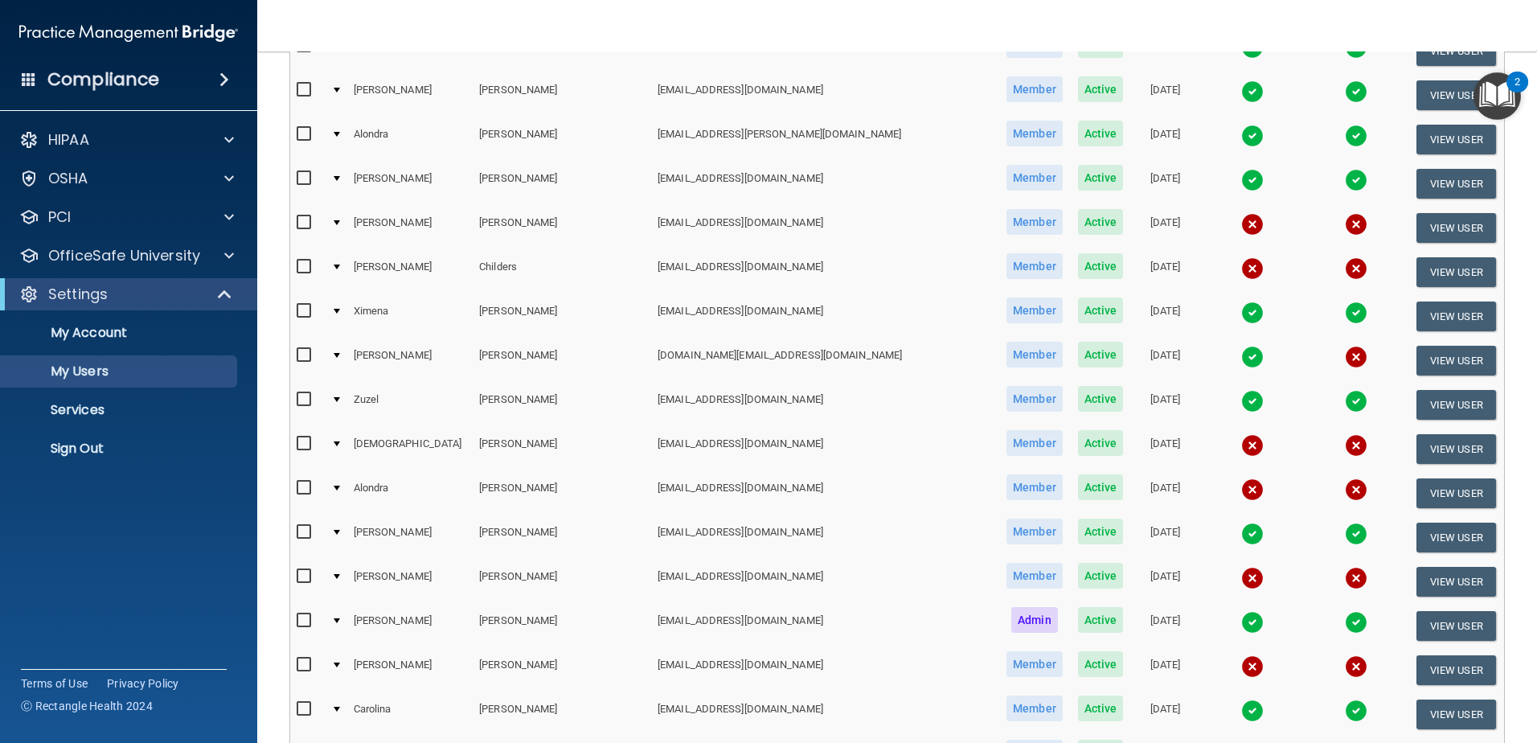
scroll to position [322, 0]
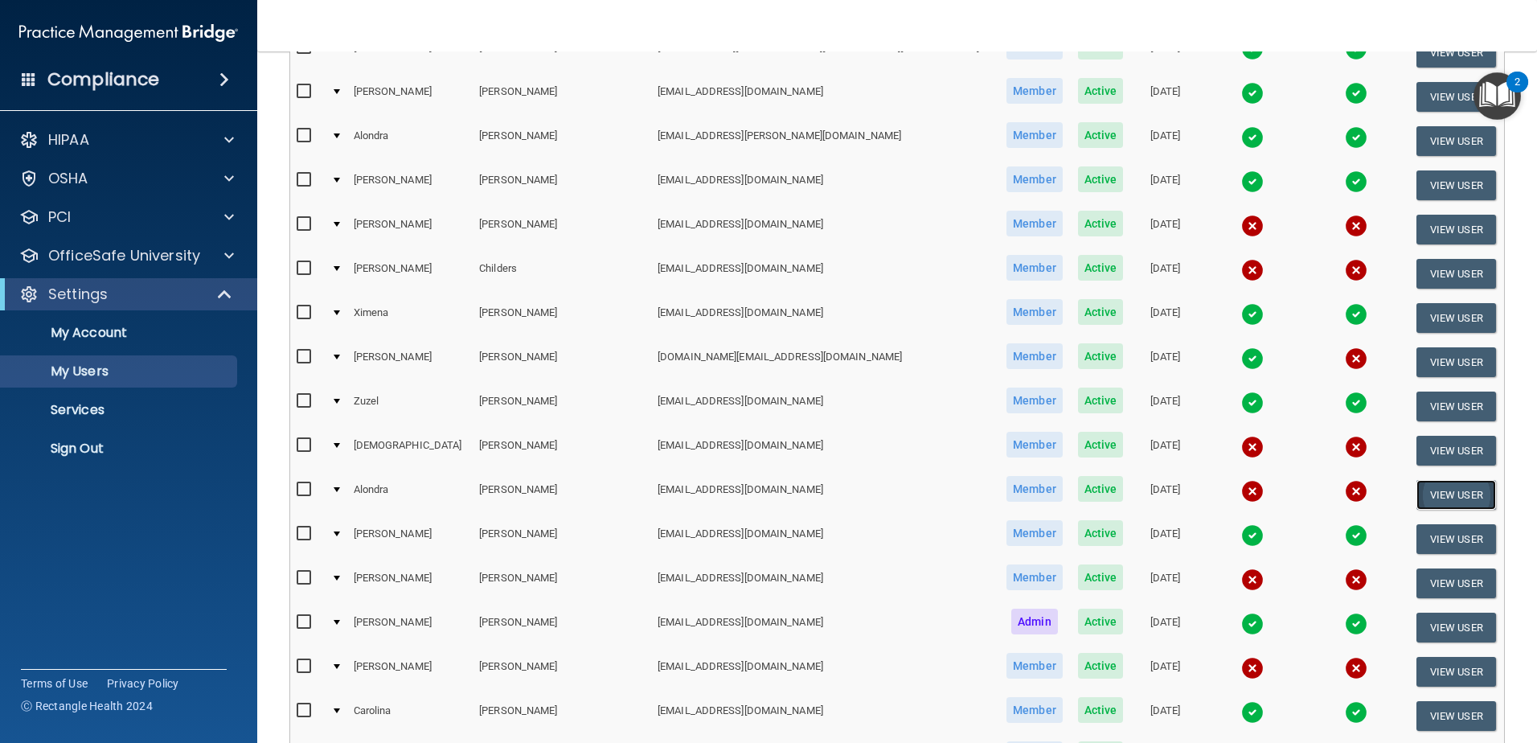
click at [1416, 491] on button "View User" at bounding box center [1456, 495] width 80 height 30
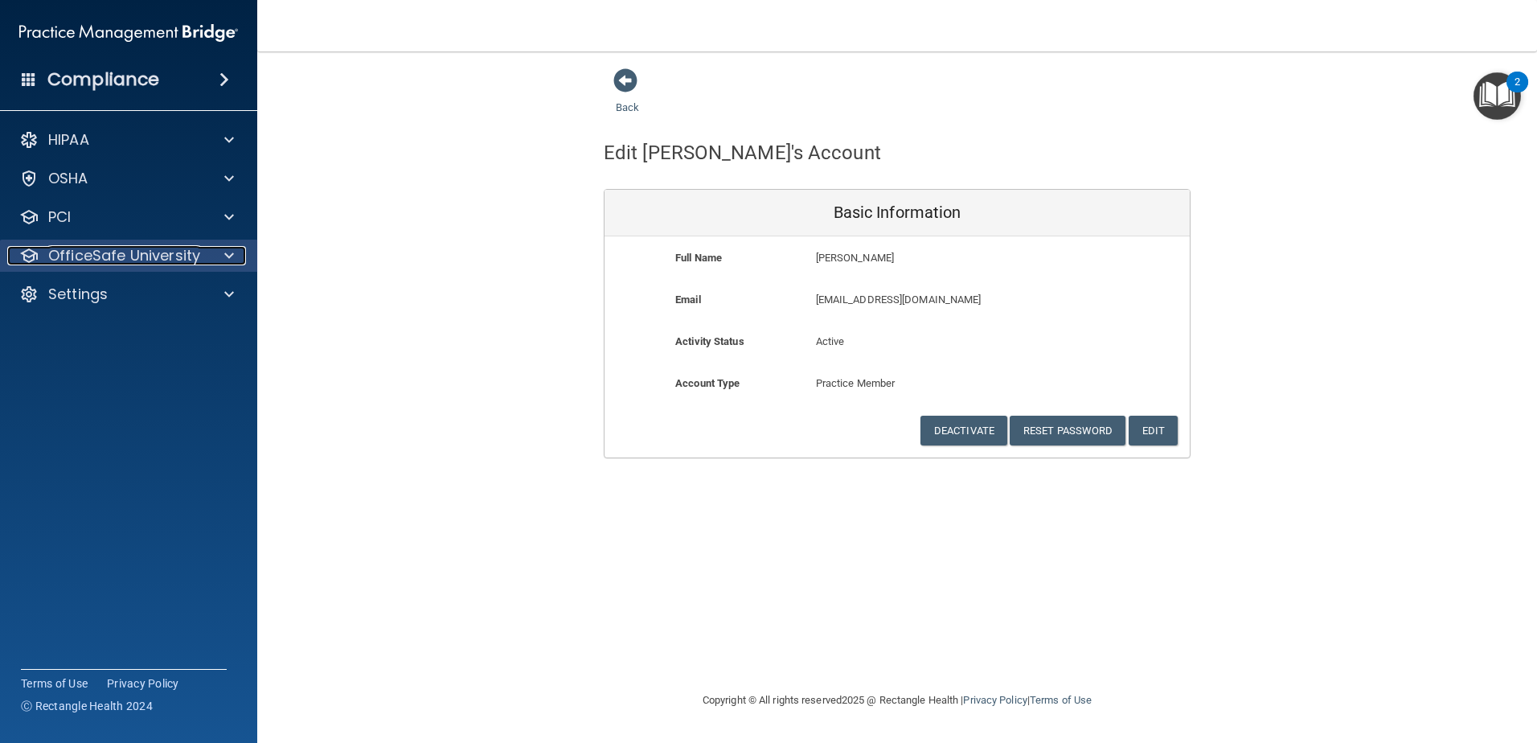
click at [219, 258] on div at bounding box center [227, 255] width 40 height 19
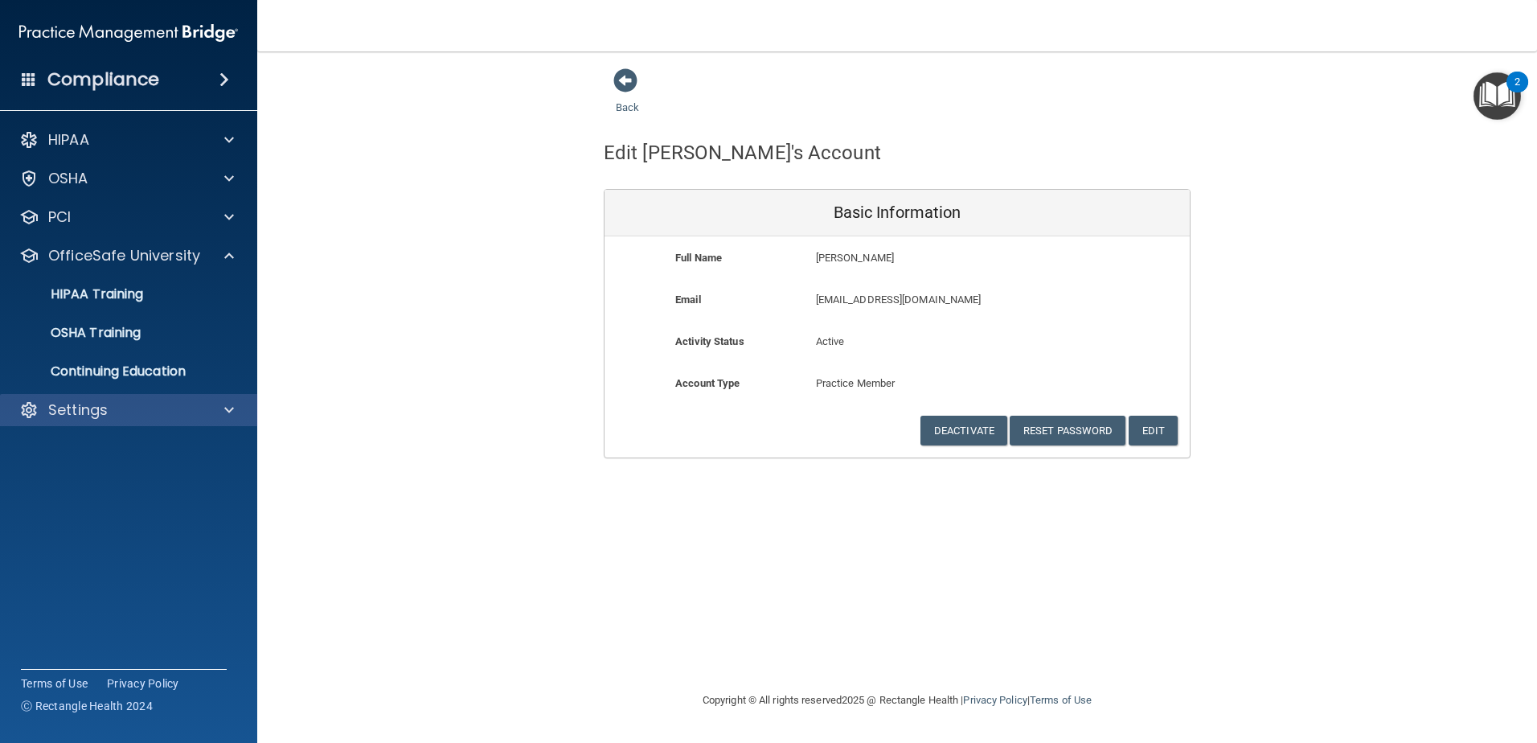
click at [167, 403] on div "Settings" at bounding box center [129, 410] width 258 height 32
